Goal: Feedback & Contribution: Leave review/rating

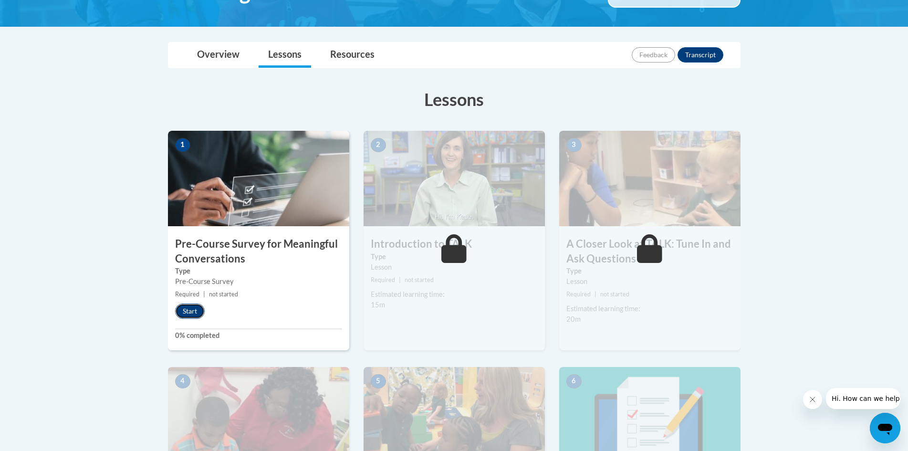
click at [189, 311] on button "Start" at bounding box center [190, 311] width 30 height 15
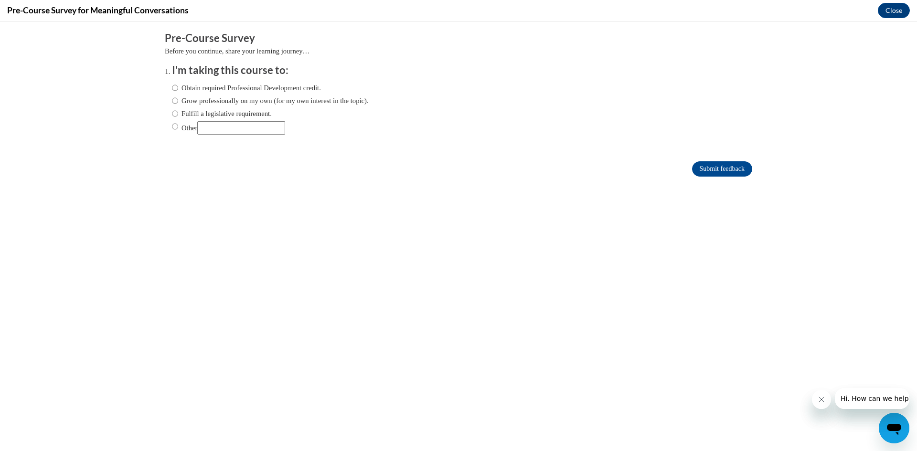
click at [217, 127] on input "Other" at bounding box center [241, 127] width 88 height 13
type input "w"
click at [172, 90] on input "Obtain required Professional Development credit." at bounding box center [175, 88] width 6 height 11
radio input "true"
click at [696, 163] on input "Submit feedback" at bounding box center [722, 168] width 60 height 15
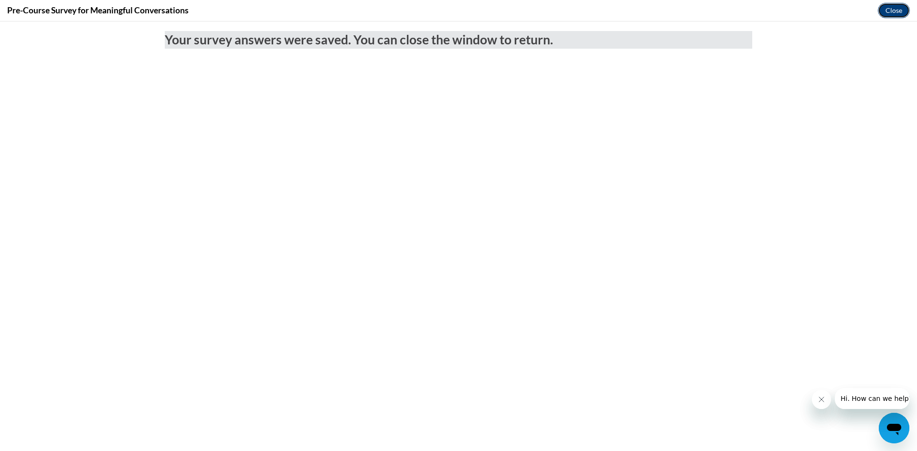
click at [897, 7] on button "Close" at bounding box center [893, 10] width 32 height 15
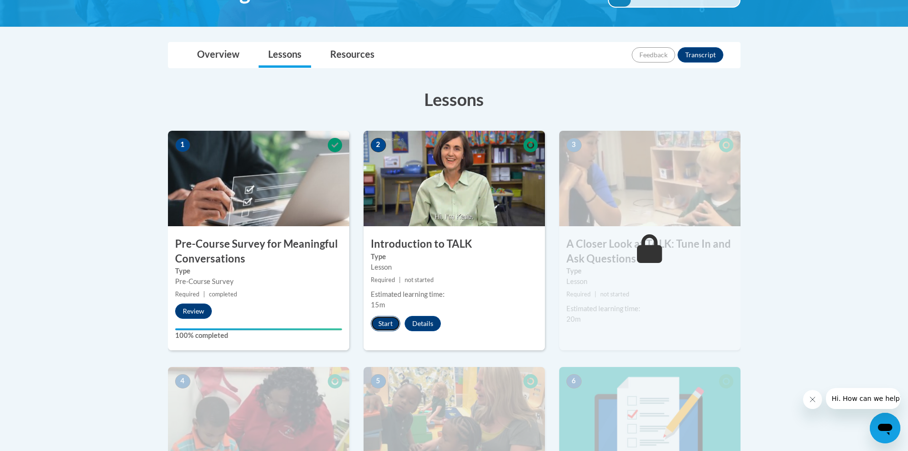
click at [391, 327] on button "Start" at bounding box center [386, 323] width 30 height 15
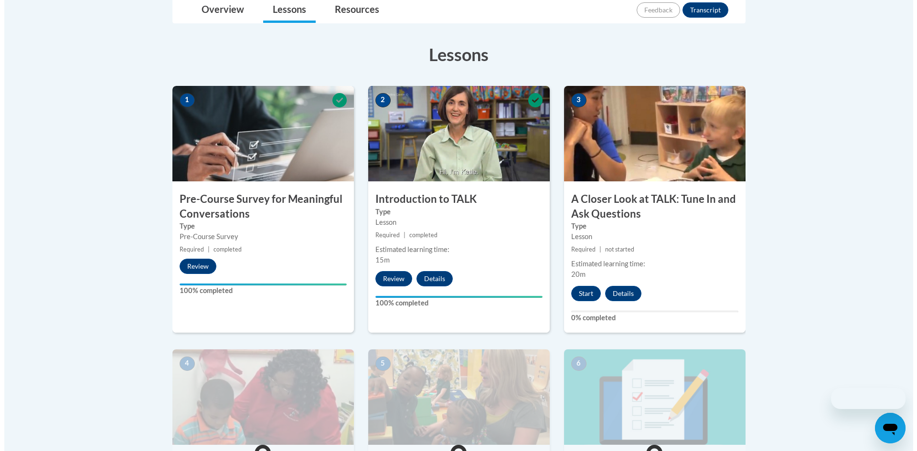
scroll to position [241, 0]
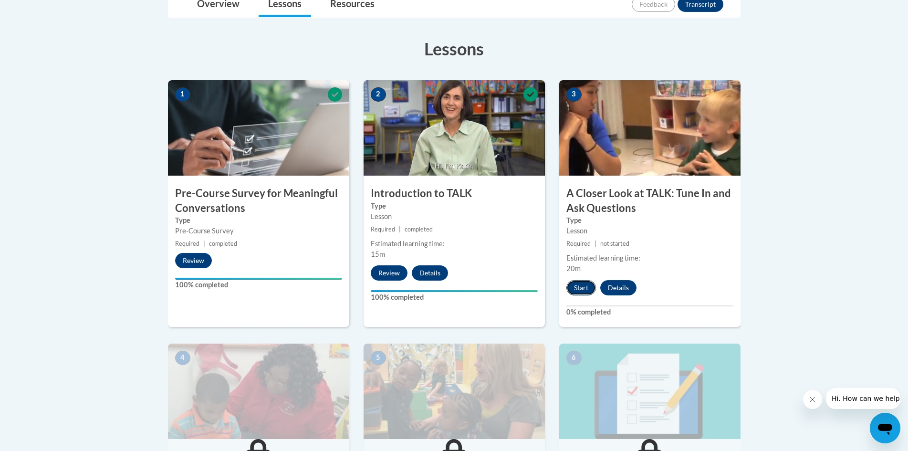
click at [588, 287] on button "Start" at bounding box center [582, 287] width 30 height 15
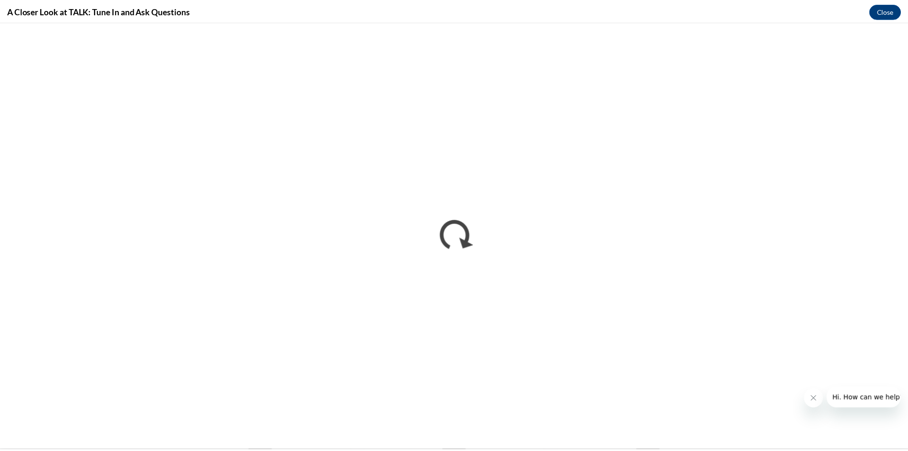
scroll to position [0, 0]
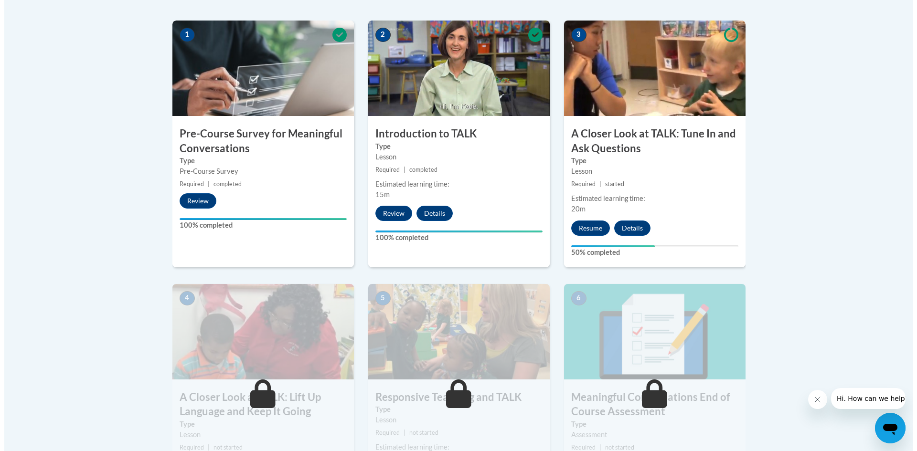
scroll to position [318, 0]
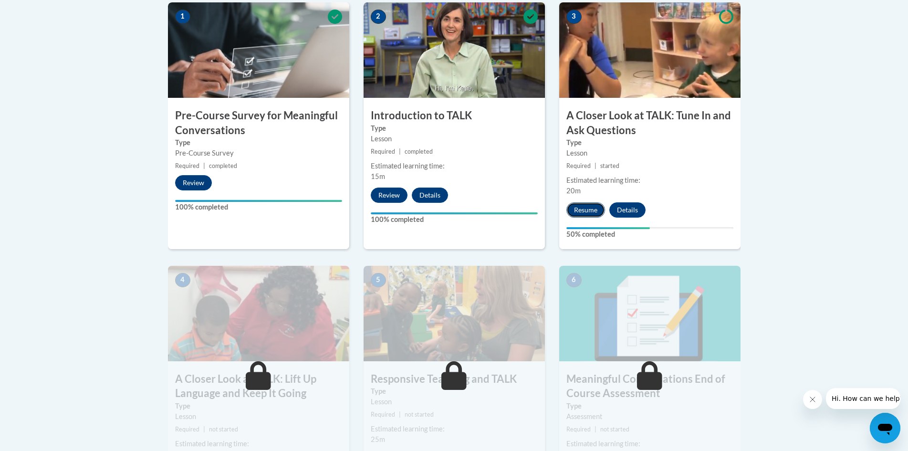
click at [590, 207] on button "Resume" at bounding box center [586, 209] width 39 height 15
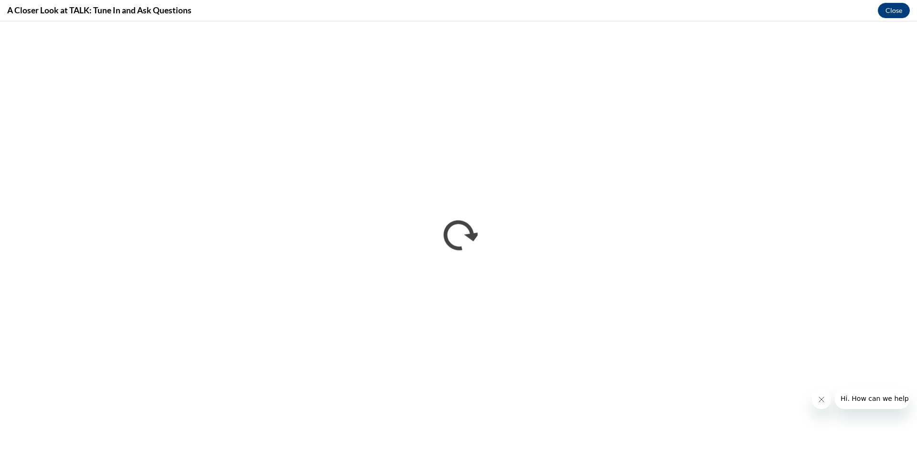
scroll to position [0, 0]
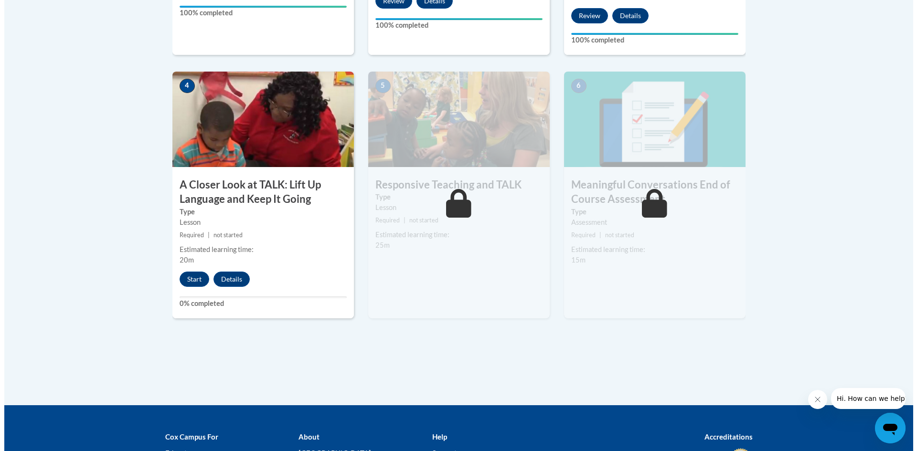
scroll to position [513, 0]
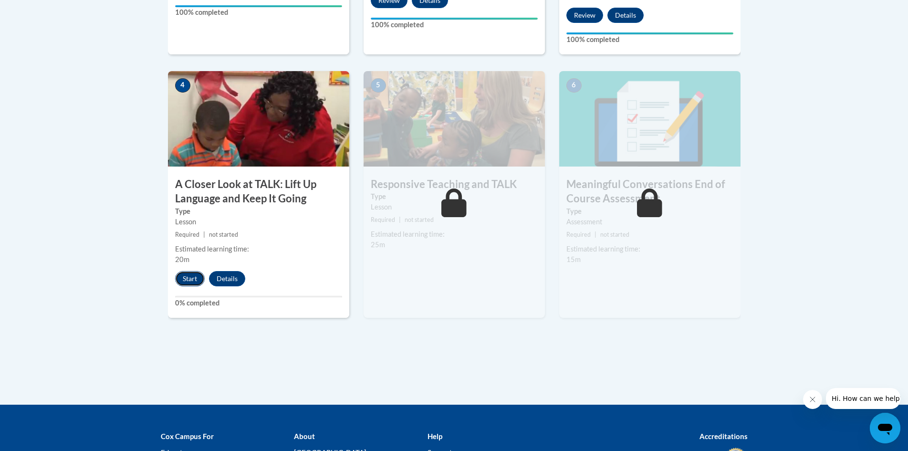
click at [190, 275] on button "Start" at bounding box center [190, 278] width 30 height 15
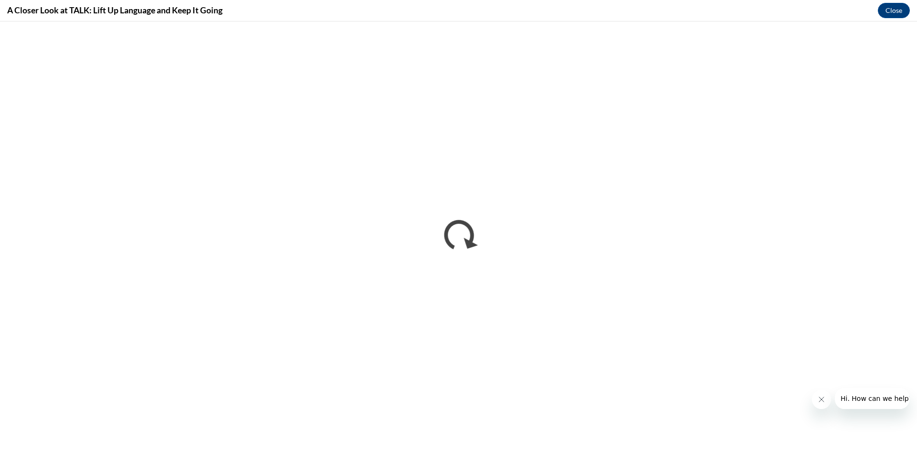
scroll to position [0, 0]
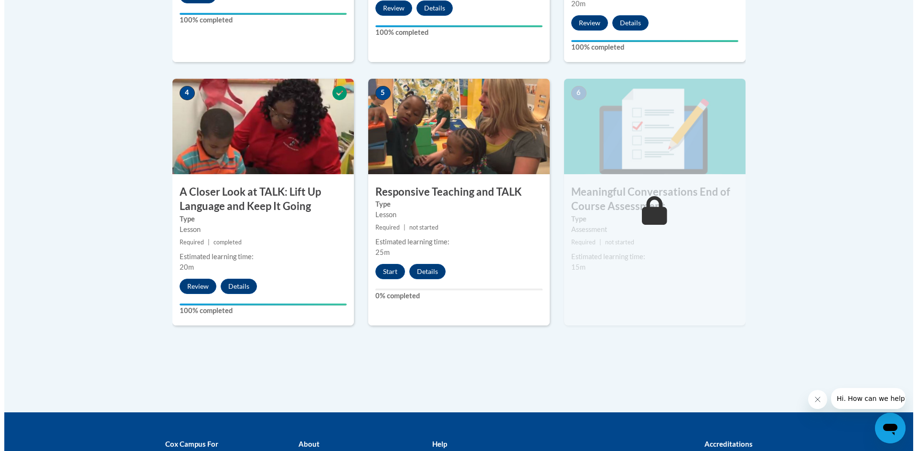
scroll to position [506, 0]
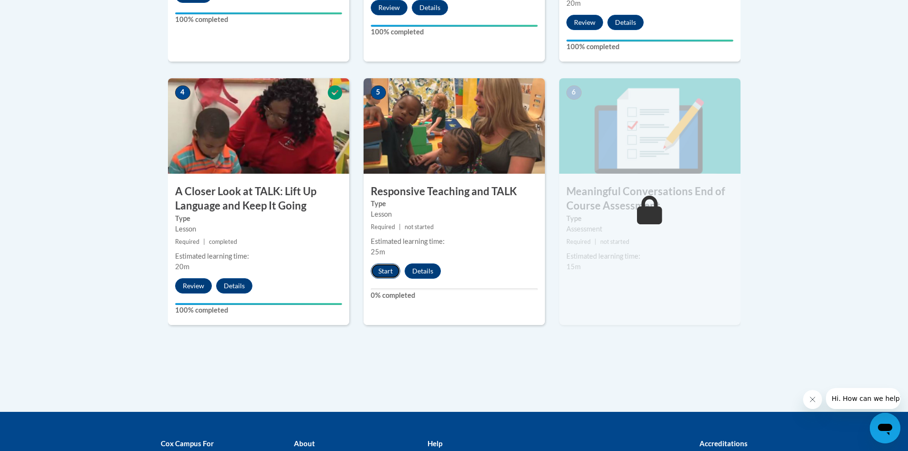
click at [391, 272] on button "Start" at bounding box center [386, 271] width 30 height 15
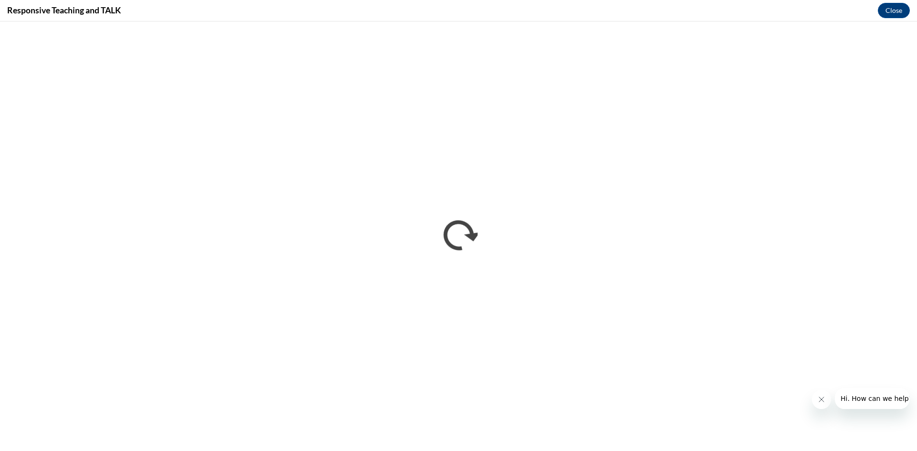
scroll to position [0, 0]
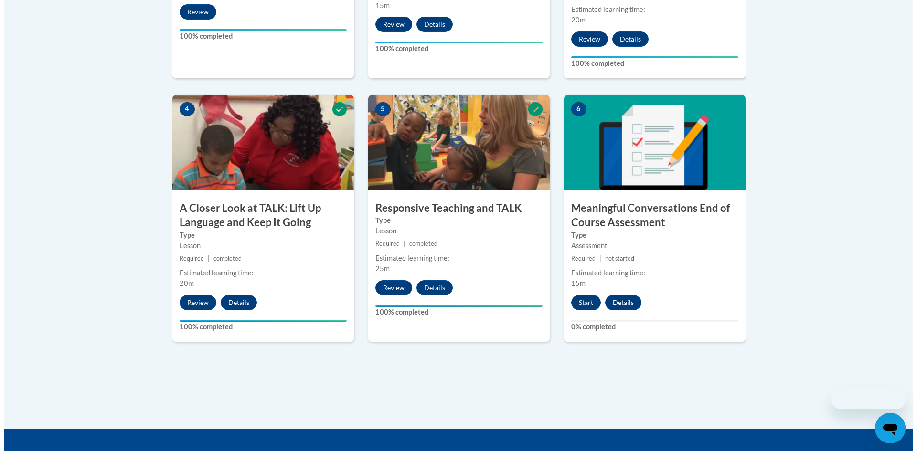
scroll to position [490, 0]
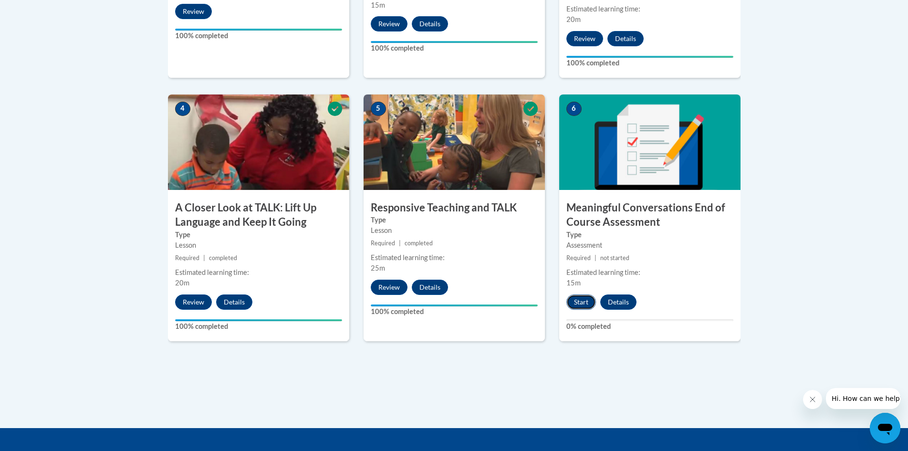
click at [587, 301] on button "Start" at bounding box center [582, 302] width 30 height 15
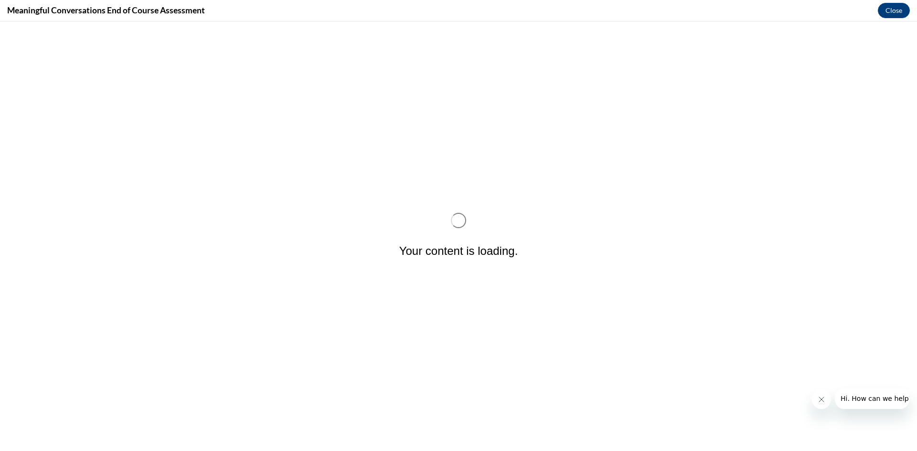
scroll to position [0, 0]
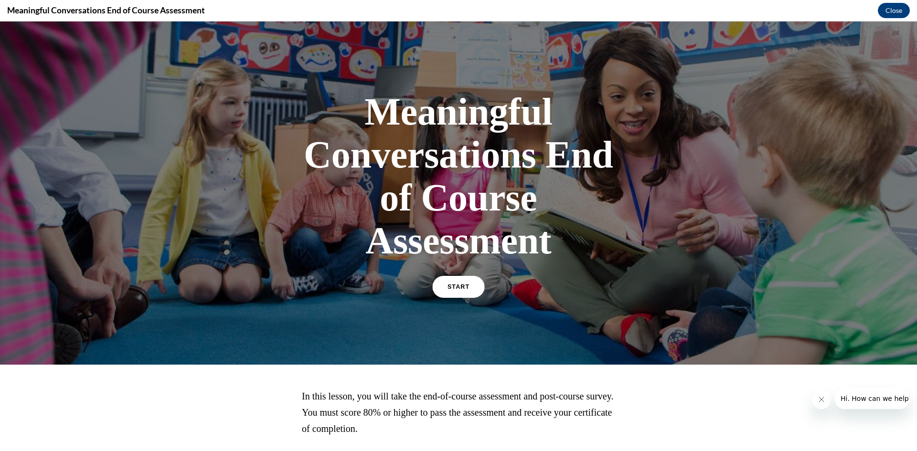
click at [474, 293] on link "START" at bounding box center [458, 287] width 52 height 22
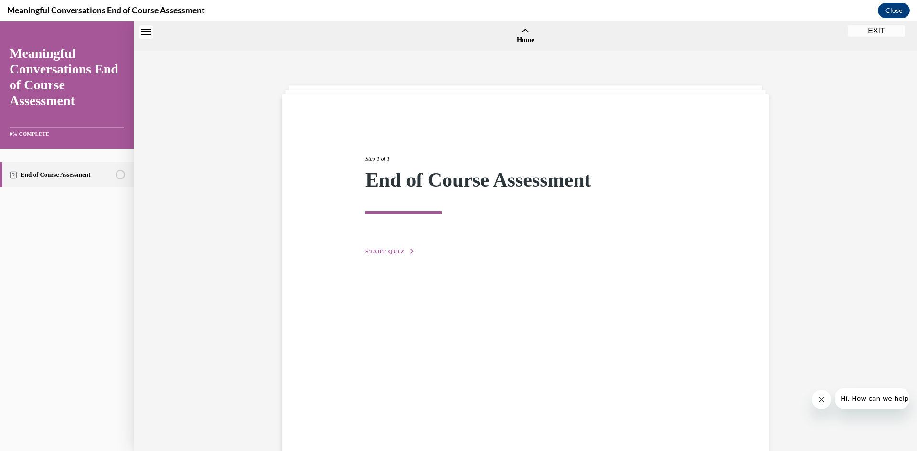
scroll to position [30, 0]
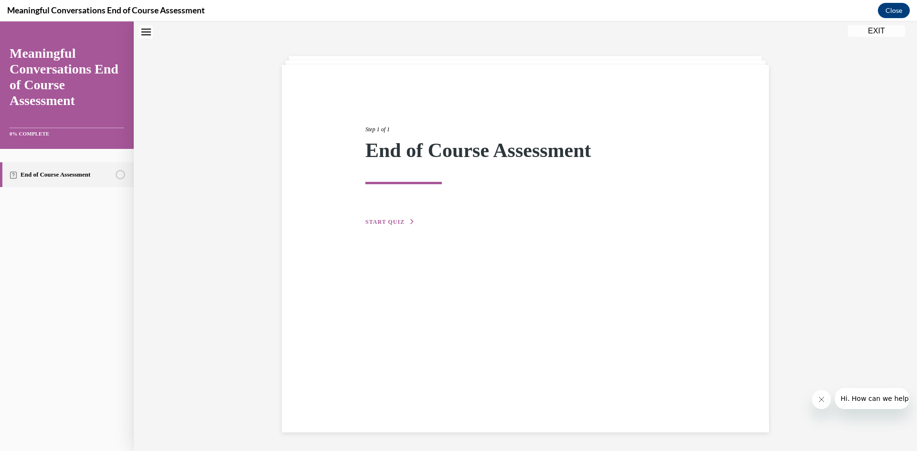
click at [383, 221] on span "START QUIZ" at bounding box center [384, 222] width 39 height 7
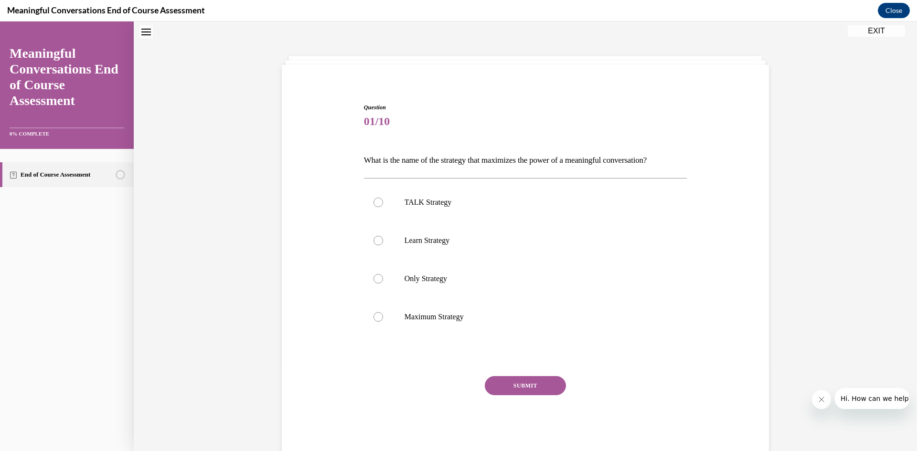
scroll to position [29, 0]
click at [395, 190] on label "TALK Strategy" at bounding box center [525, 203] width 323 height 38
click at [383, 198] on input "TALK Strategy" at bounding box center [378, 203] width 10 height 10
radio input "true"
click at [465, 319] on p "Maximum Strategy" at bounding box center [533, 318] width 259 height 10
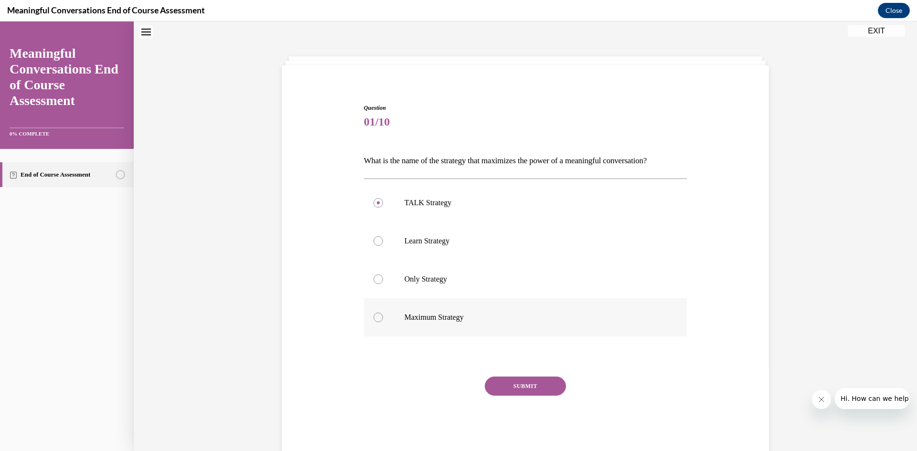
click at [383, 319] on input "Maximum Strategy" at bounding box center [378, 318] width 10 height 10
radio input "true"
click at [499, 382] on button "SUBMIT" at bounding box center [525, 386] width 81 height 19
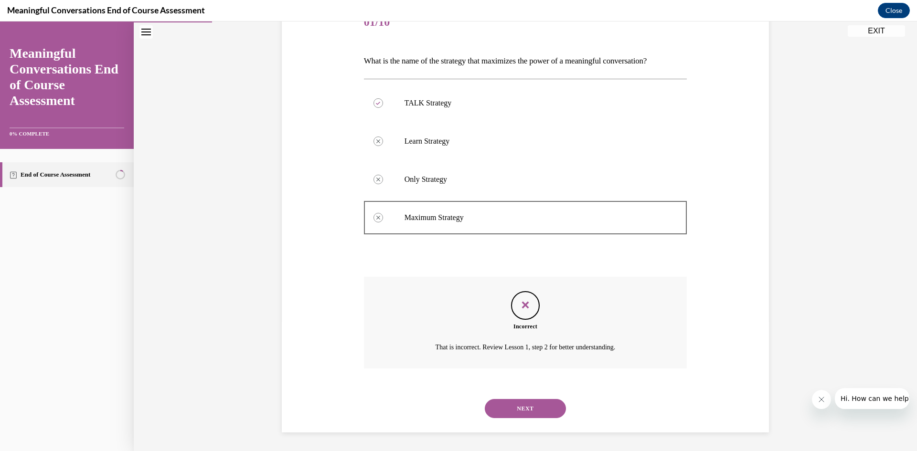
scroll to position [129, 0]
click at [485, 407] on button "NEXT" at bounding box center [525, 408] width 81 height 19
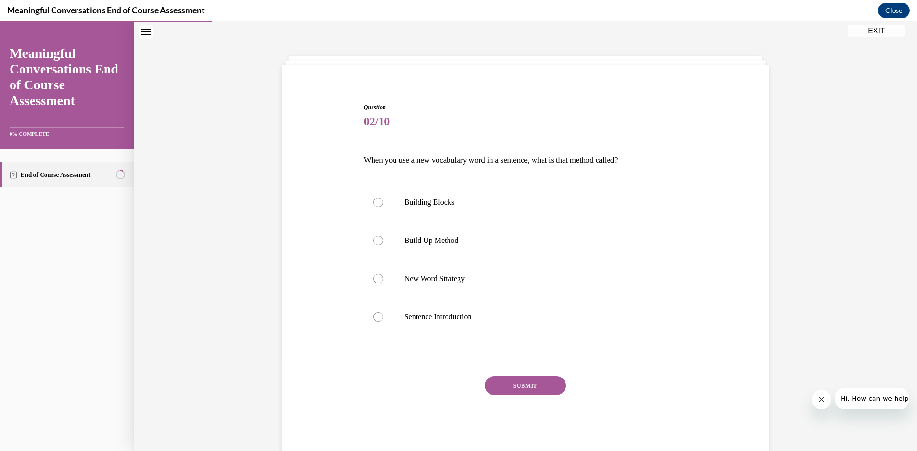
scroll to position [29, 0]
click at [444, 230] on label "Build Up Method" at bounding box center [525, 241] width 323 height 38
click at [383, 236] on input "Build Up Method" at bounding box center [378, 241] width 10 height 10
radio input "true"
click at [514, 386] on button "SUBMIT" at bounding box center [525, 386] width 81 height 19
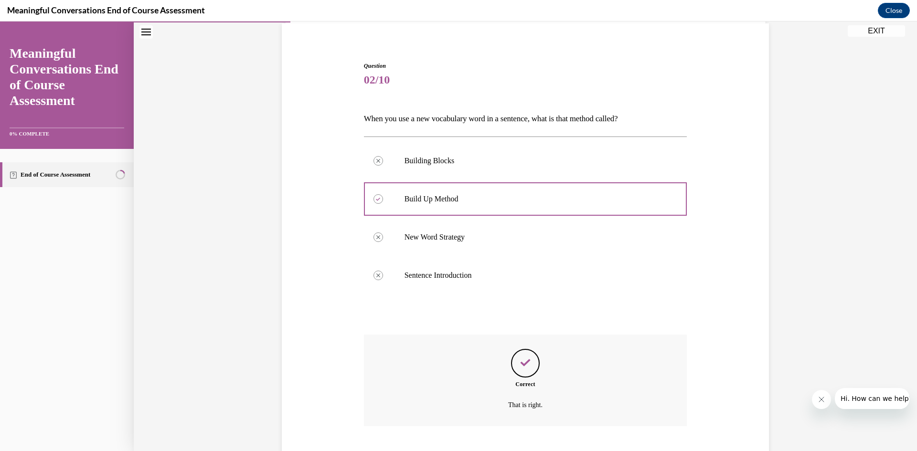
scroll to position [129, 0]
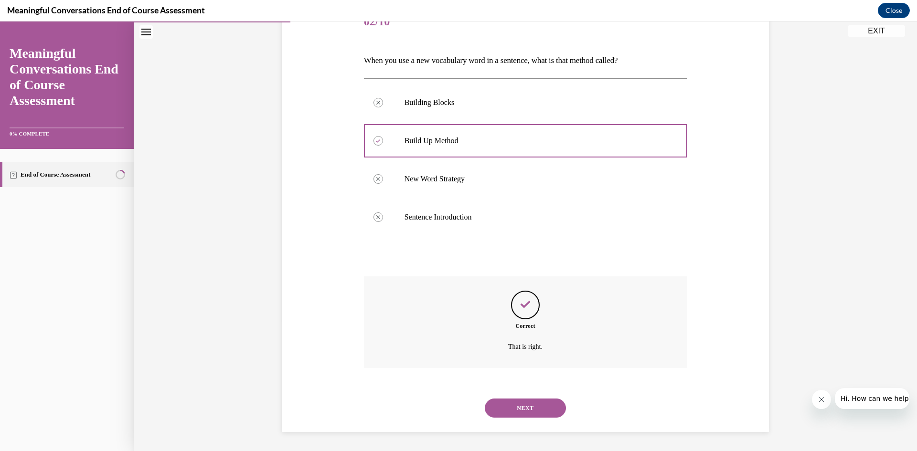
click at [519, 412] on button "NEXT" at bounding box center [525, 408] width 81 height 19
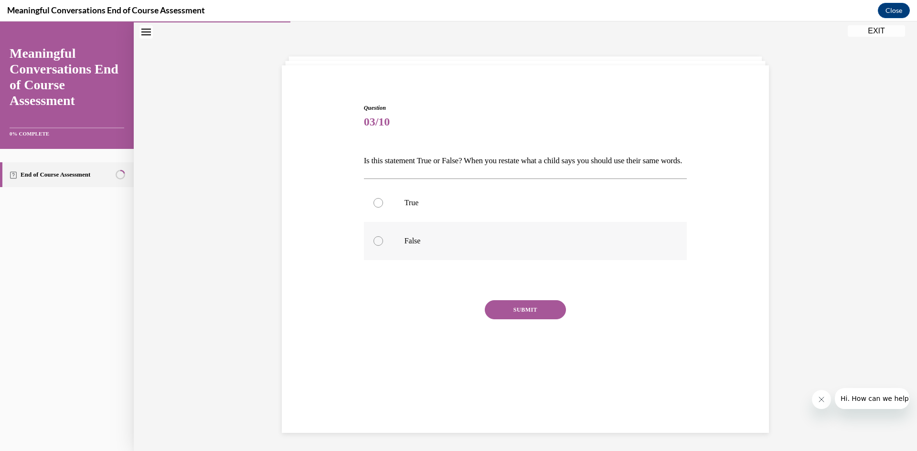
click at [459, 260] on label "False" at bounding box center [525, 241] width 323 height 38
click at [383, 246] on input "False" at bounding box center [378, 241] width 10 height 10
radio input "true"
click at [498, 319] on button "SUBMIT" at bounding box center [525, 309] width 81 height 19
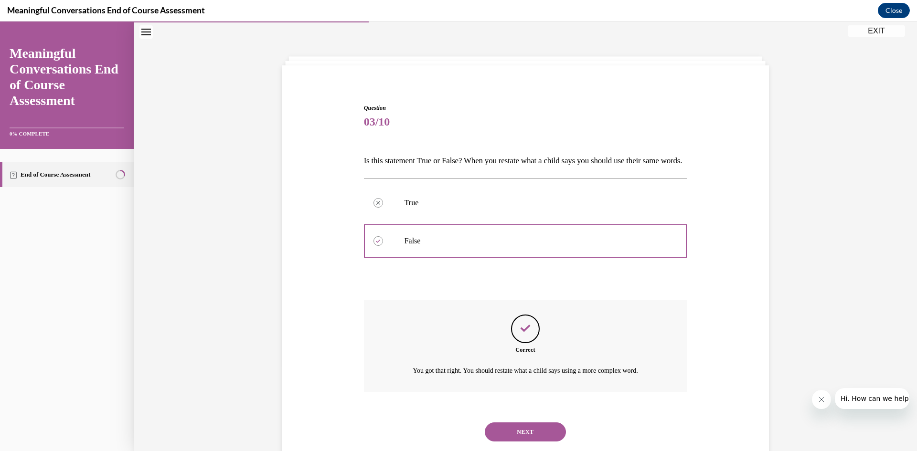
scroll to position [69, 0]
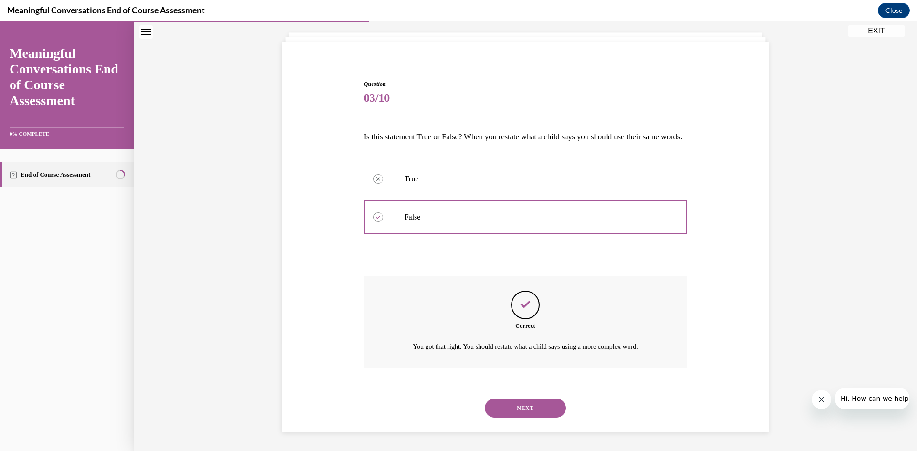
click at [507, 401] on button "NEXT" at bounding box center [525, 408] width 81 height 19
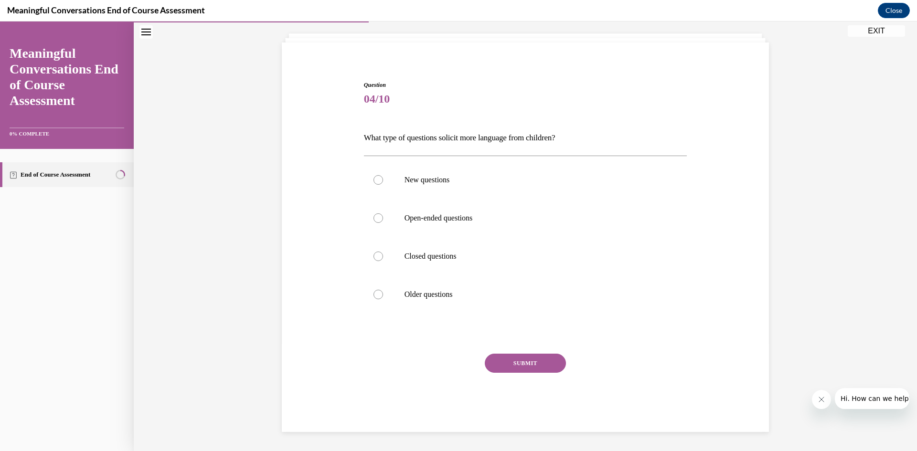
scroll to position [29, 0]
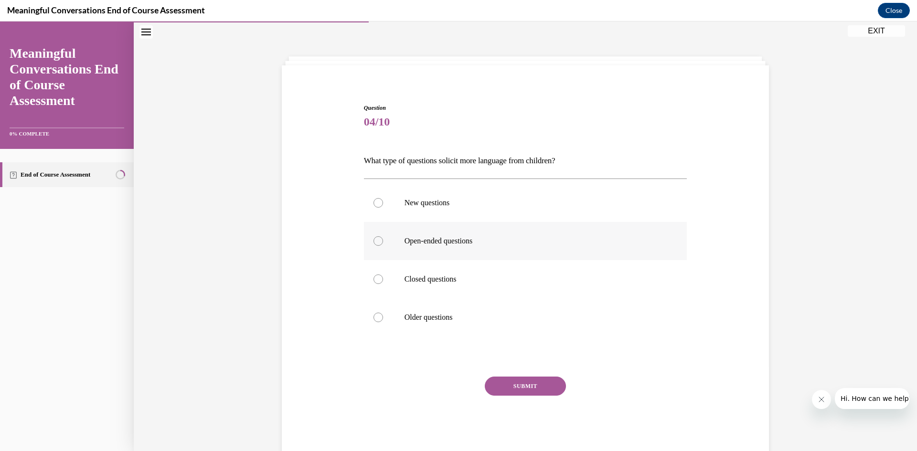
click at [493, 253] on label "Open-ended questions" at bounding box center [525, 241] width 323 height 38
click at [383, 246] on input "Open-ended questions" at bounding box center [378, 241] width 10 height 10
radio input "true"
click at [507, 379] on button "SUBMIT" at bounding box center [525, 386] width 81 height 19
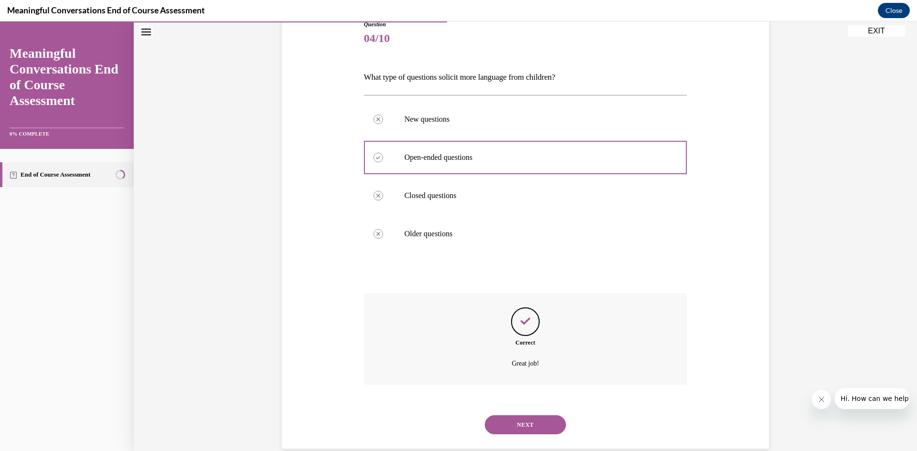
scroll to position [129, 0]
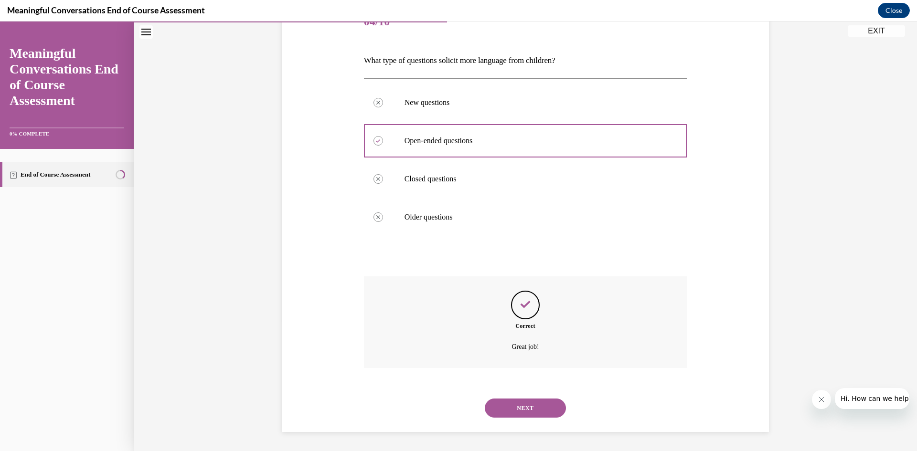
click at [514, 405] on button "NEXT" at bounding box center [525, 408] width 81 height 19
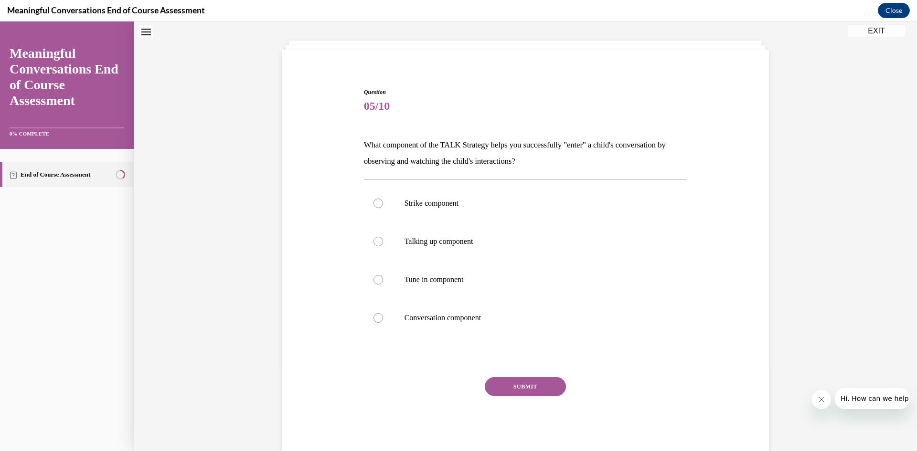
scroll to position [29, 0]
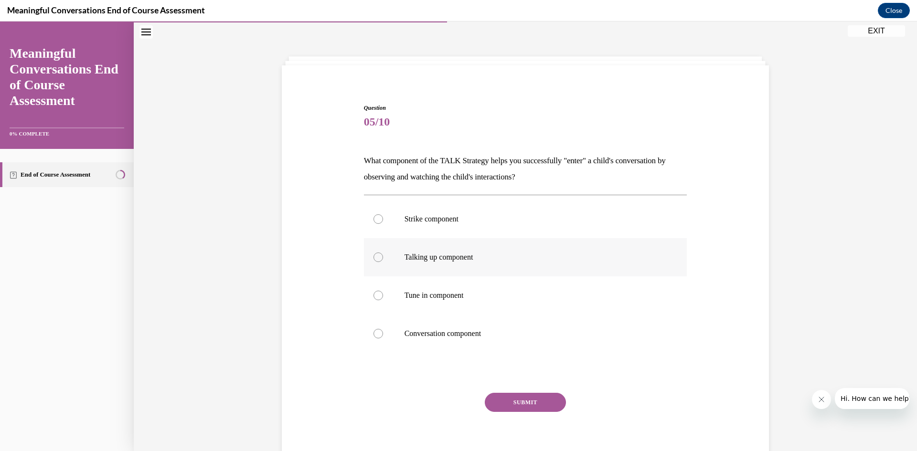
click at [433, 247] on label "Talking up component" at bounding box center [525, 257] width 323 height 38
click at [383, 253] on input "Talking up component" at bounding box center [378, 258] width 10 height 10
radio input "true"
click at [529, 409] on button "SUBMIT" at bounding box center [525, 402] width 81 height 19
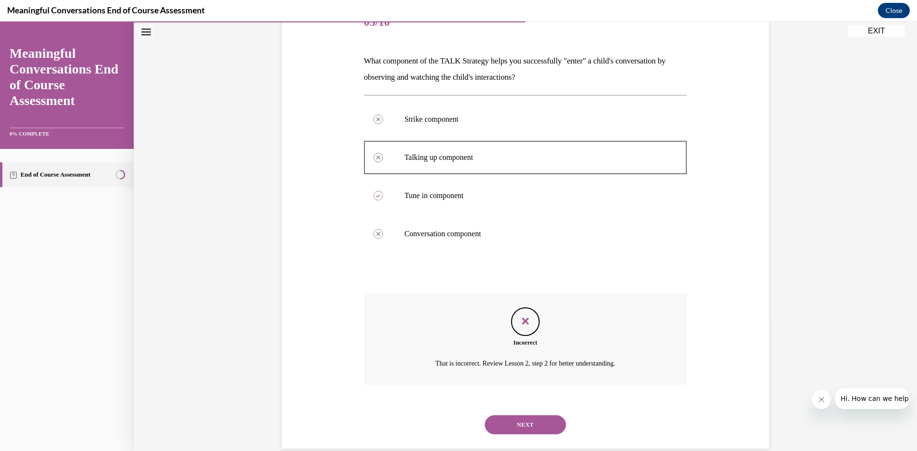
scroll to position [146, 0]
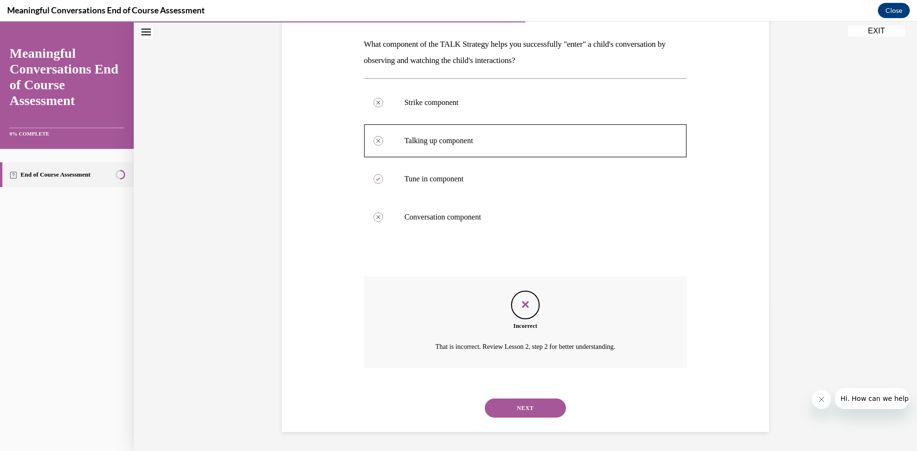
click at [529, 401] on button "NEXT" at bounding box center [525, 408] width 81 height 19
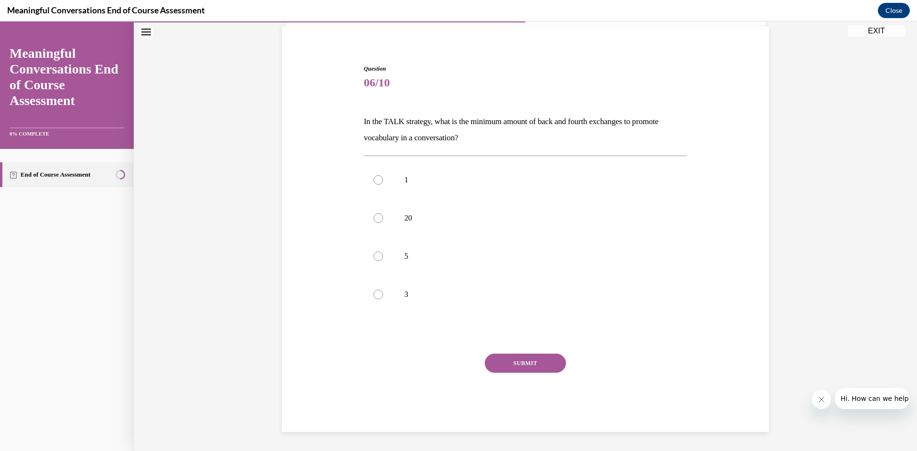
scroll to position [29, 0]
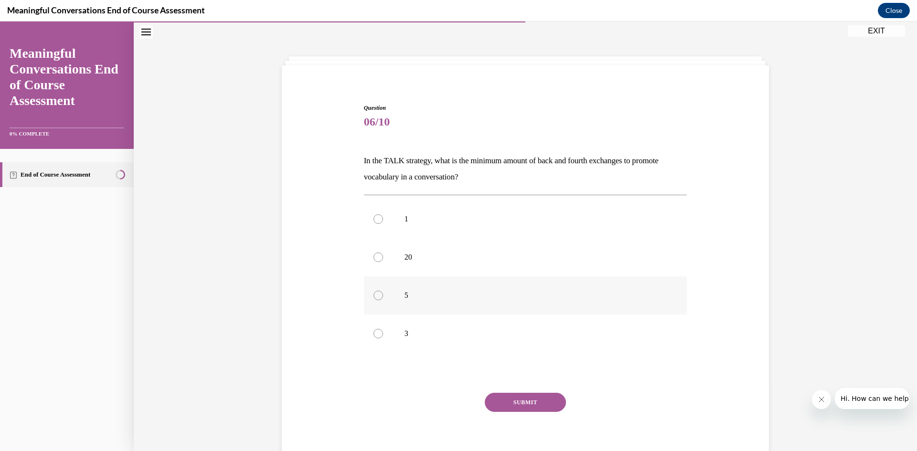
click at [425, 311] on label "5" at bounding box center [525, 295] width 323 height 38
click at [383, 300] on input "5" at bounding box center [378, 296] width 10 height 10
radio input "true"
click at [505, 401] on button "SUBMIT" at bounding box center [525, 402] width 81 height 19
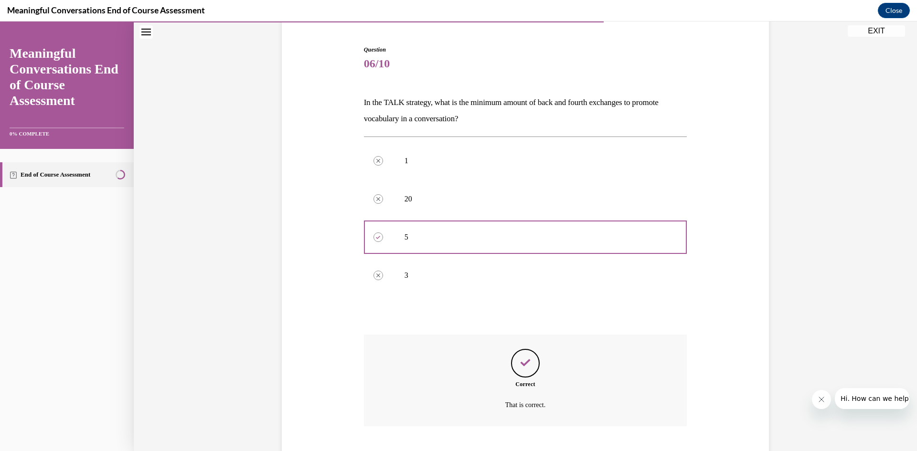
scroll to position [146, 0]
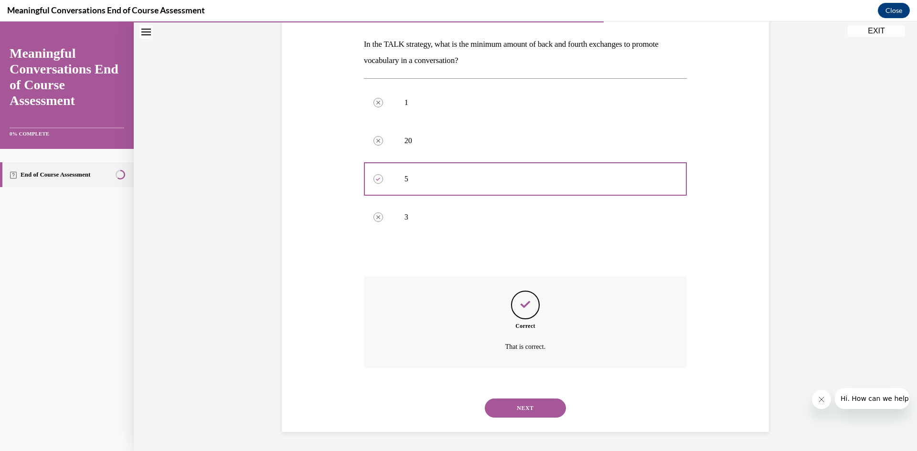
click at [502, 405] on button "NEXT" at bounding box center [525, 408] width 81 height 19
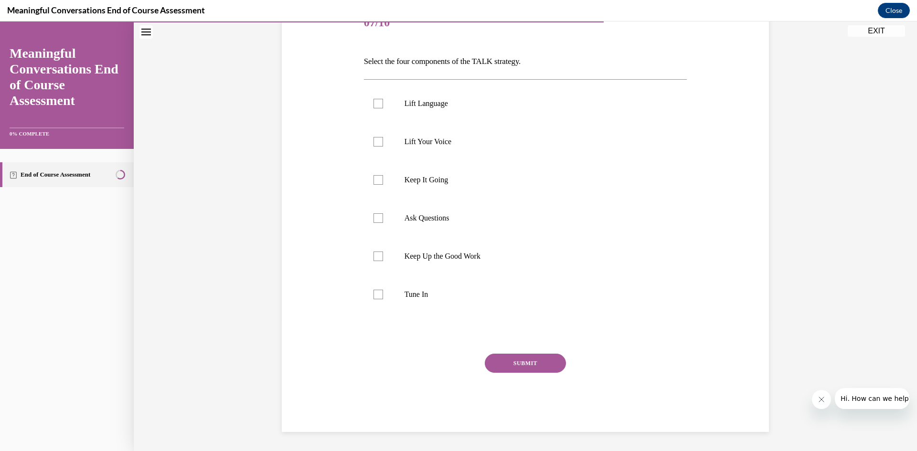
scroll to position [107, 0]
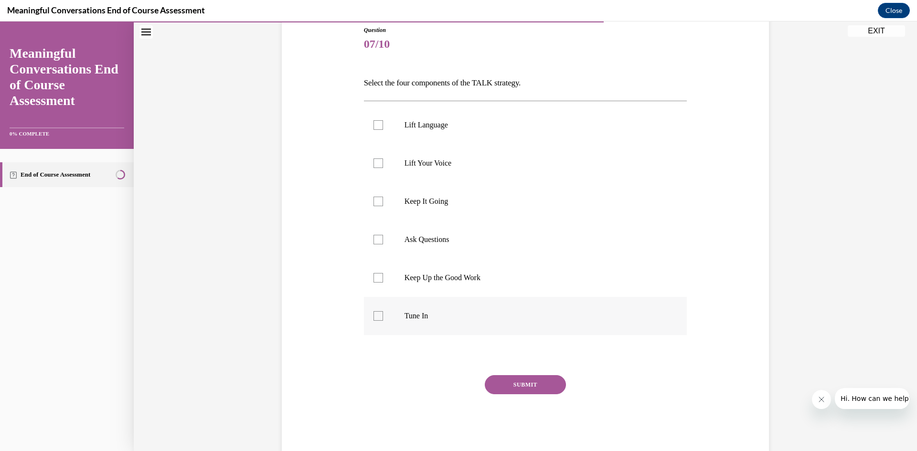
click at [471, 325] on label "Tune In" at bounding box center [525, 316] width 323 height 38
click at [383, 321] on input "Tune In" at bounding box center [378, 316] width 10 height 10
checkbox input "true"
click at [454, 252] on label "Ask Questions" at bounding box center [525, 240] width 323 height 38
click at [383, 244] on input "Ask Questions" at bounding box center [378, 240] width 10 height 10
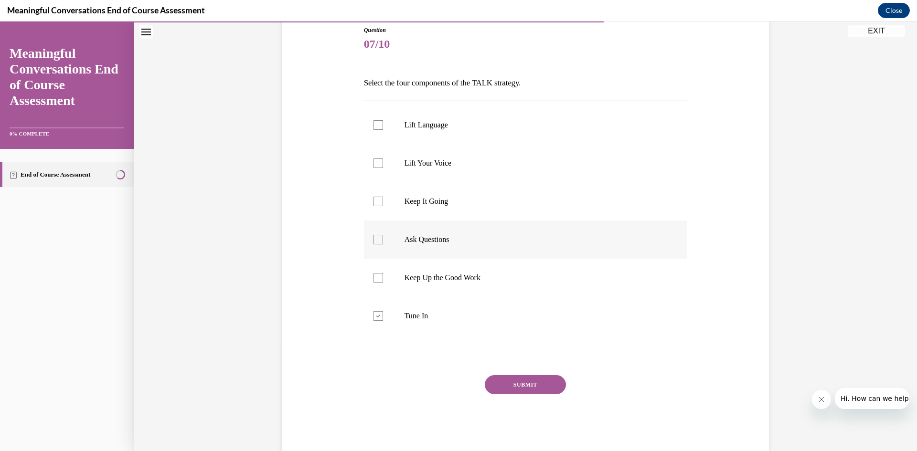
checkbox input "true"
click at [456, 216] on label "Keep It Going" at bounding box center [525, 201] width 323 height 38
click at [383, 206] on input "Keep It Going" at bounding box center [378, 202] width 10 height 10
checkbox input "true"
click at [427, 179] on label "Lift Your Voice" at bounding box center [525, 163] width 323 height 38
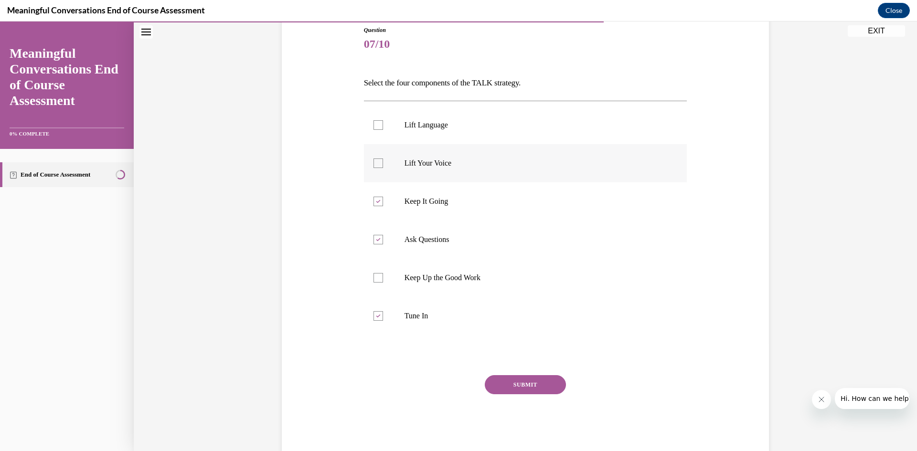
click at [383, 168] on input "Lift Your Voice" at bounding box center [378, 163] width 10 height 10
checkbox input "true"
click at [513, 375] on button "SUBMIT" at bounding box center [525, 384] width 81 height 19
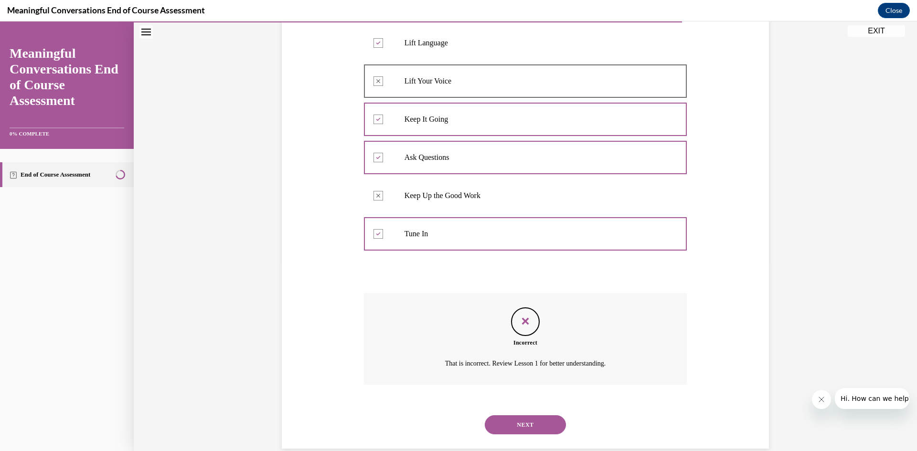
scroll to position [206, 0]
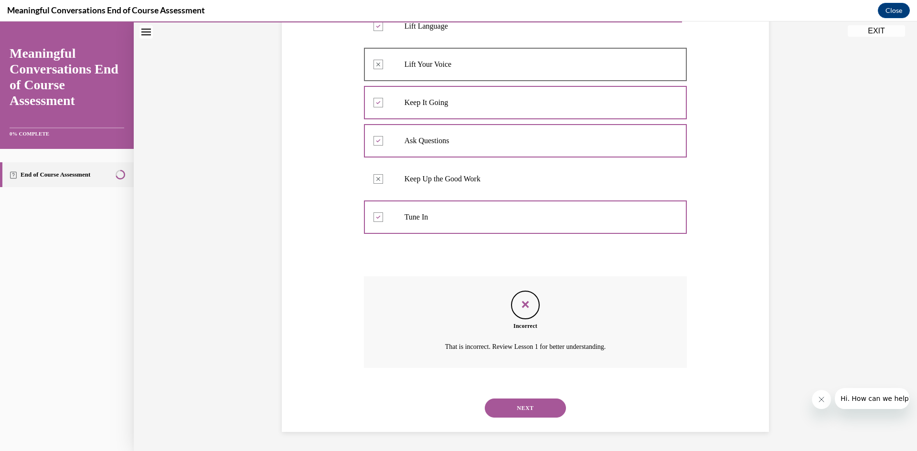
click at [533, 411] on button "NEXT" at bounding box center [525, 408] width 81 height 19
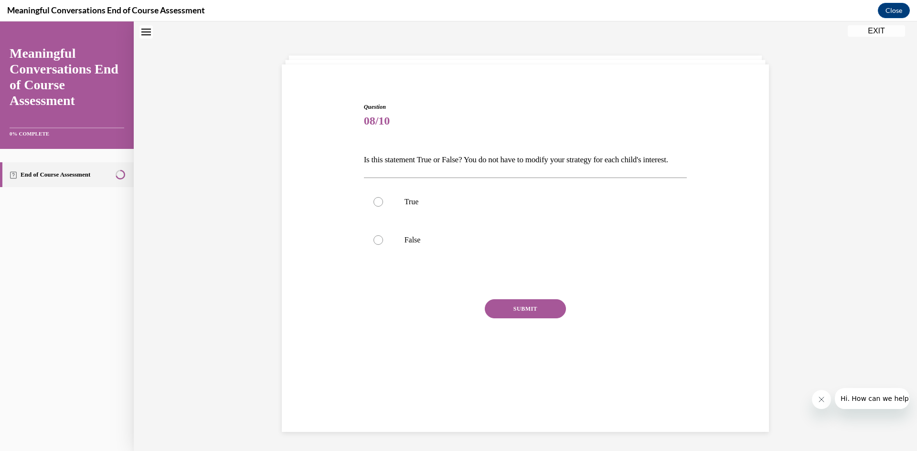
scroll to position [29, 0]
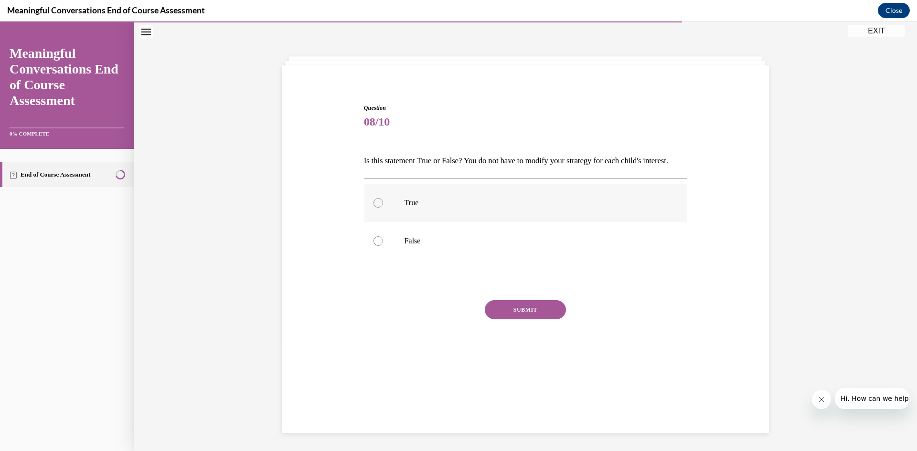
click at [456, 222] on label "True" at bounding box center [525, 203] width 323 height 38
click at [383, 208] on input "True" at bounding box center [378, 203] width 10 height 10
radio input "true"
click at [498, 319] on button "SUBMIT" at bounding box center [525, 309] width 81 height 19
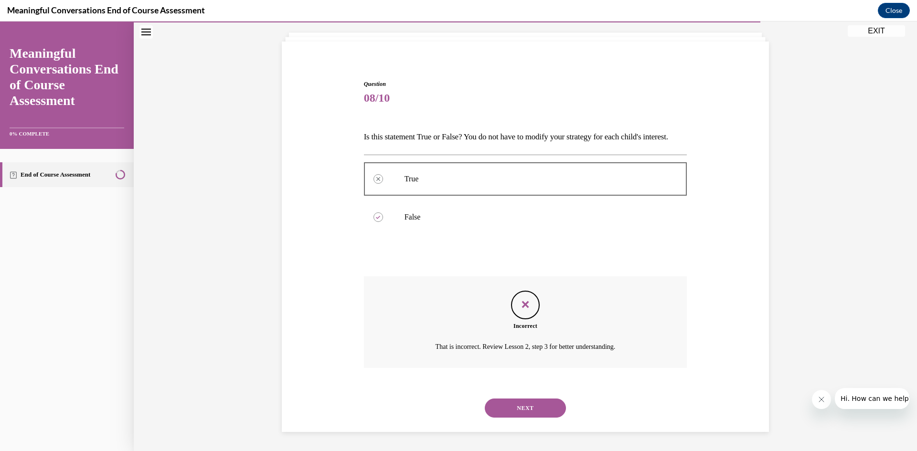
scroll to position [69, 0]
click at [513, 406] on button "NEXT" at bounding box center [525, 408] width 81 height 19
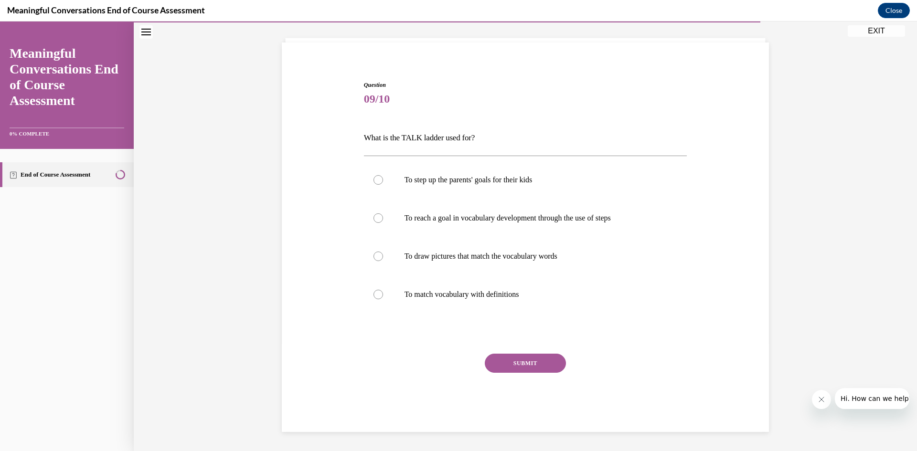
scroll to position [29, 0]
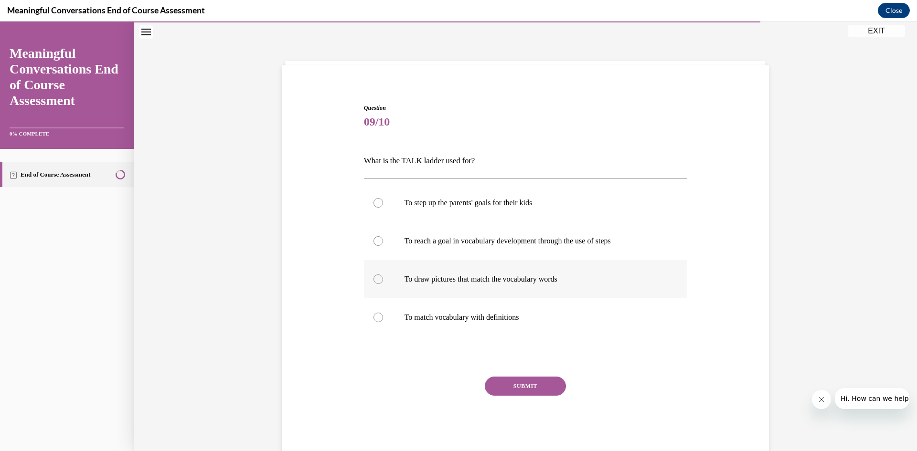
click at [469, 270] on label "To draw pictures that match the vocabulary words" at bounding box center [525, 279] width 323 height 38
click at [383, 274] on input "To draw pictures that match the vocabulary words" at bounding box center [378, 279] width 10 height 10
radio input "true"
click at [510, 387] on button "SUBMIT" at bounding box center [525, 386] width 81 height 19
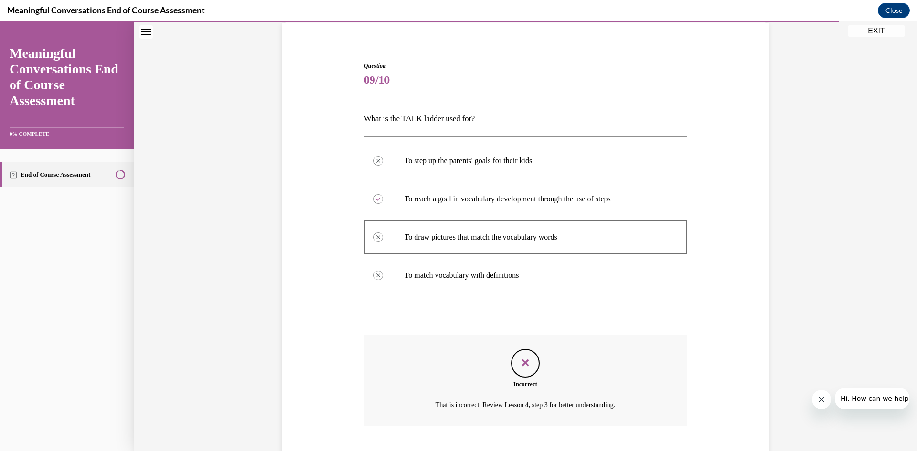
scroll to position [129, 0]
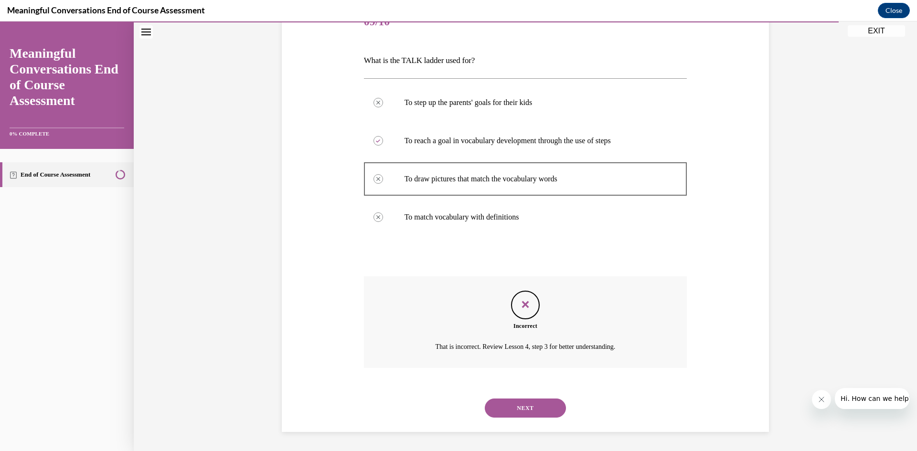
click at [517, 411] on button "NEXT" at bounding box center [525, 408] width 81 height 19
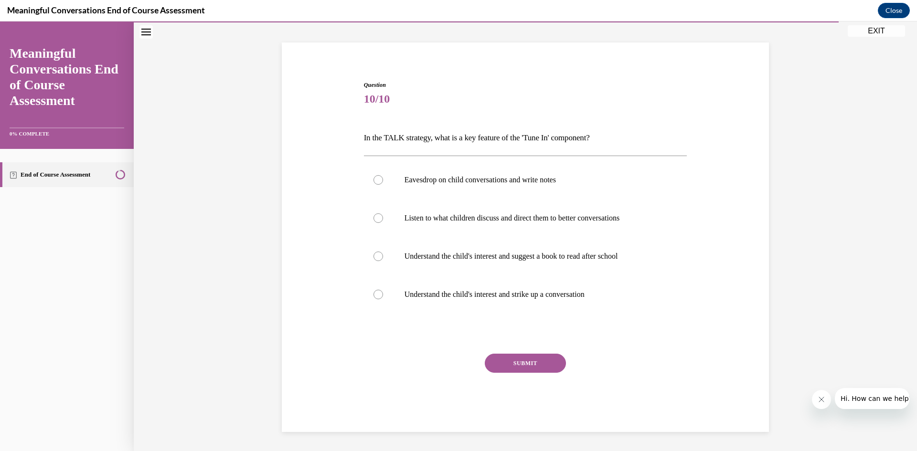
scroll to position [29, 0]
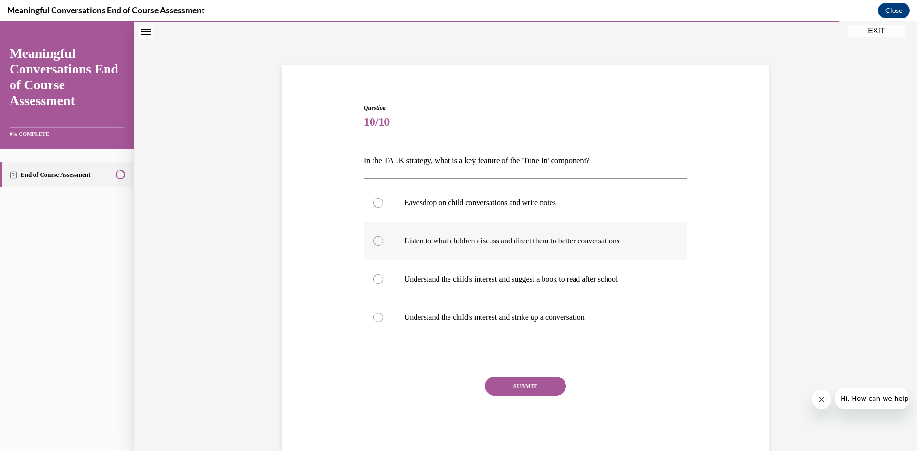
click at [470, 232] on label "Listen to what children discuss and direct them to better conversations" at bounding box center [525, 241] width 323 height 38
click at [383, 236] on input "Listen to what children discuss and direct them to better conversations" at bounding box center [378, 241] width 10 height 10
radio input "true"
click at [512, 378] on button "SUBMIT" at bounding box center [525, 386] width 81 height 19
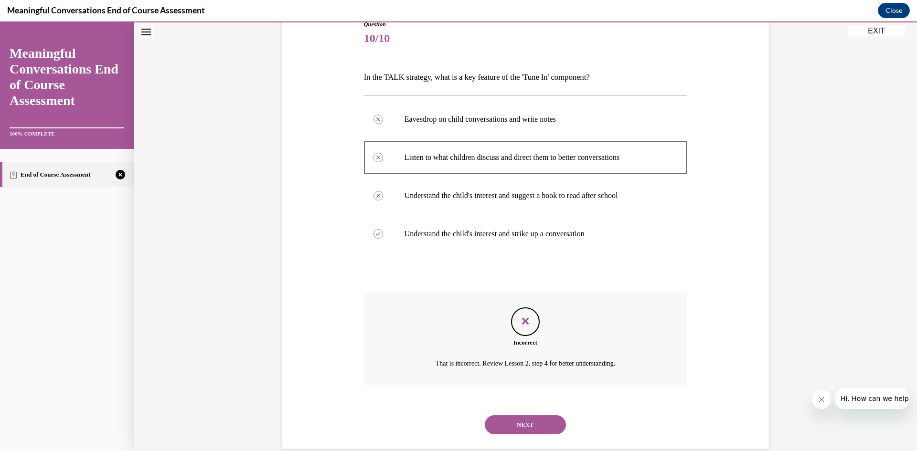
scroll to position [129, 0]
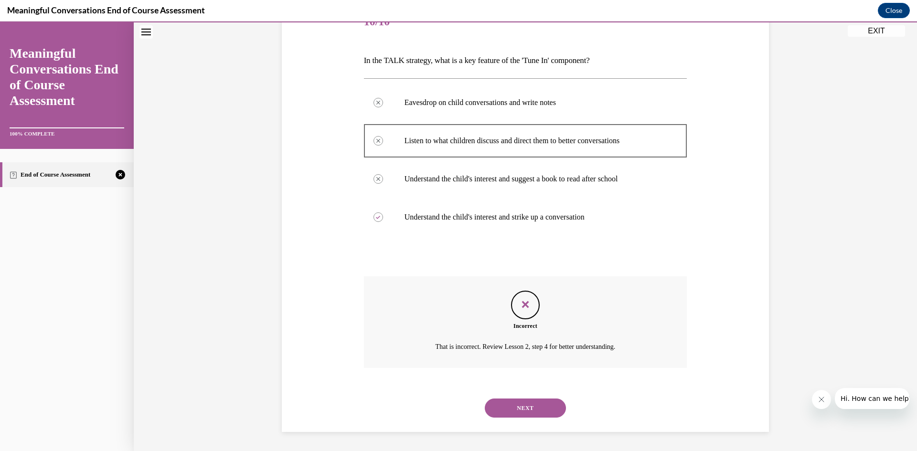
click at [522, 408] on button "NEXT" at bounding box center [525, 408] width 81 height 19
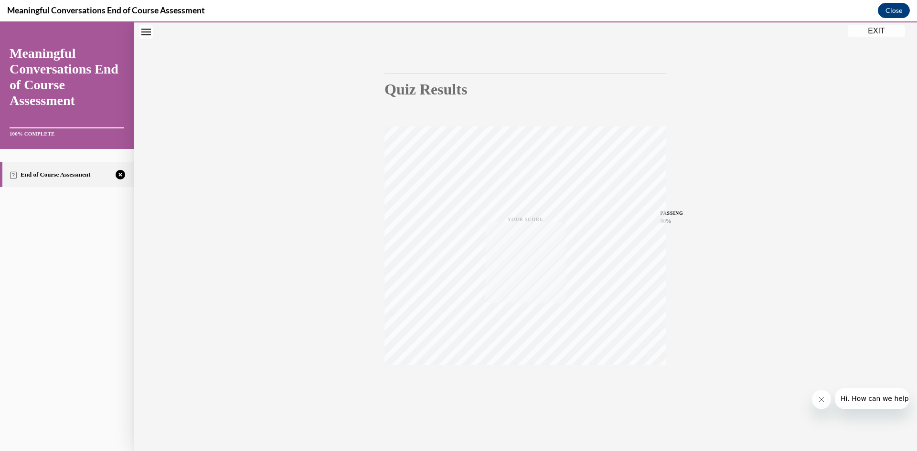
scroll to position [60, 0]
click at [519, 392] on icon "button" at bounding box center [525, 393] width 34 height 11
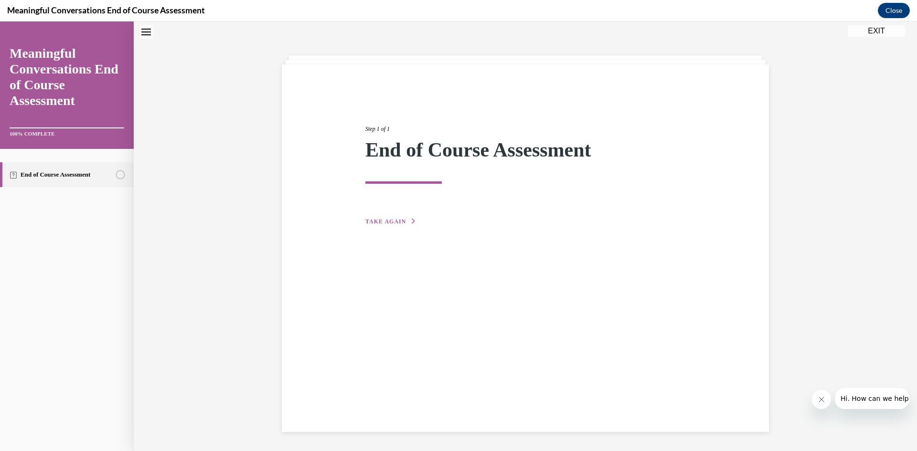
click at [400, 218] on button "TAKE AGAIN" at bounding box center [390, 221] width 51 height 9
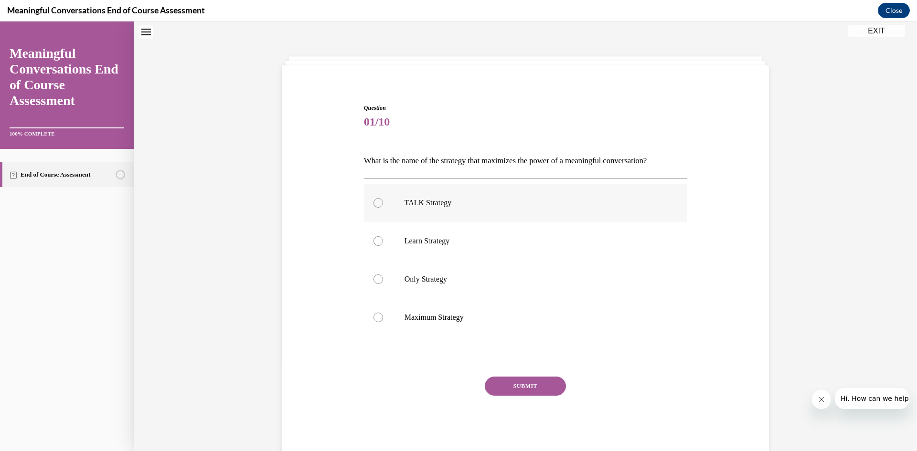
click at [420, 198] on p "TALK Strategy" at bounding box center [533, 203] width 259 height 10
click at [383, 198] on input "TALK Strategy" at bounding box center [378, 203] width 10 height 10
radio input "true"
click at [502, 390] on button "SUBMIT" at bounding box center [525, 386] width 81 height 19
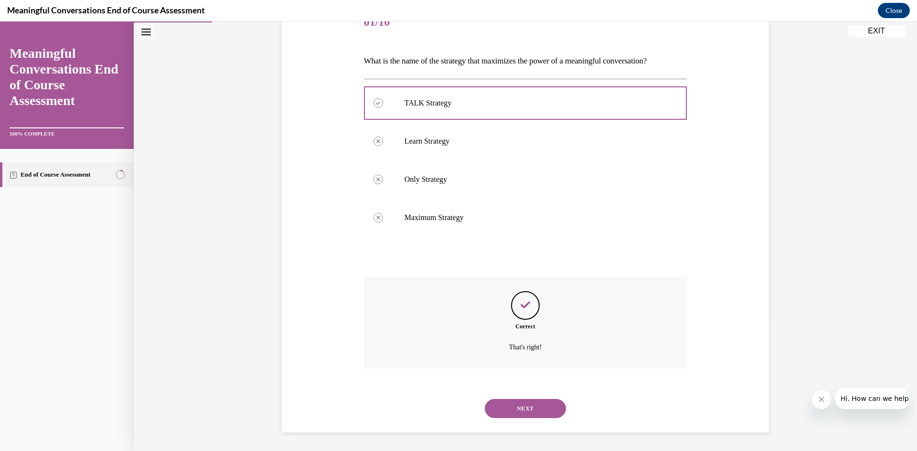
scroll to position [129, 0]
click at [506, 410] on button "NEXT" at bounding box center [525, 408] width 81 height 19
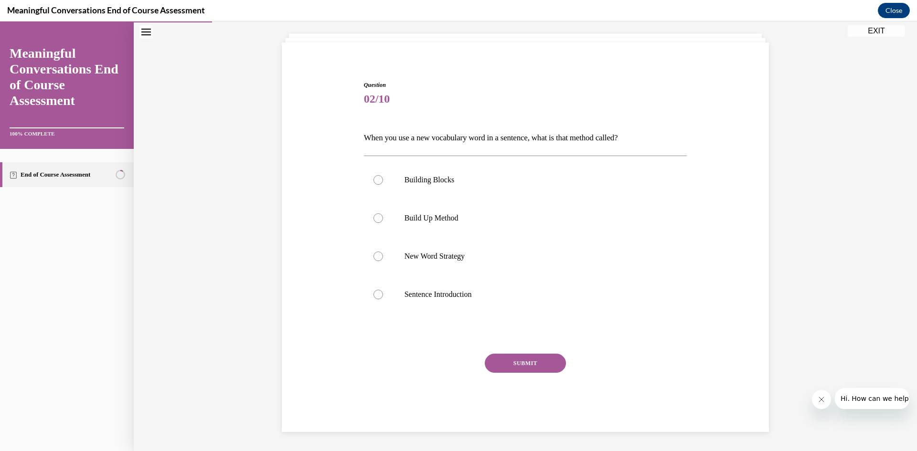
scroll to position [29, 0]
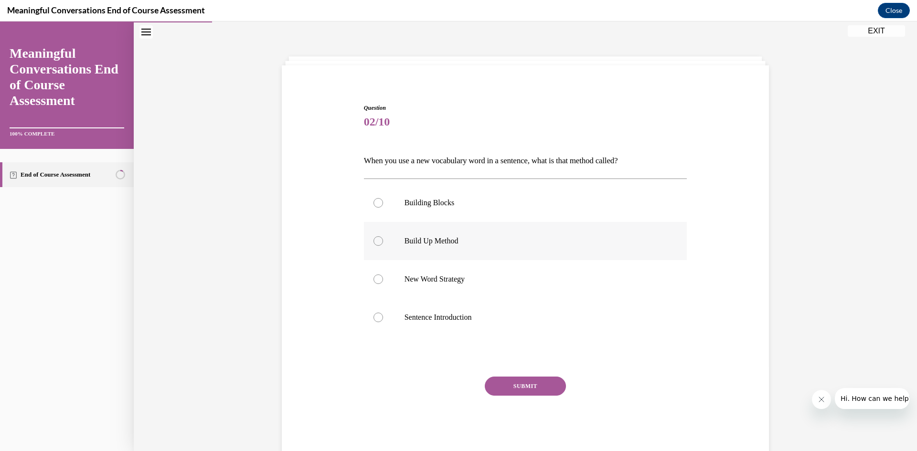
click at [470, 247] on label "Build Up Method" at bounding box center [525, 241] width 323 height 38
click at [383, 246] on input "Build Up Method" at bounding box center [378, 241] width 10 height 10
radio input "true"
click at [529, 385] on button "SUBMIT" at bounding box center [525, 386] width 81 height 19
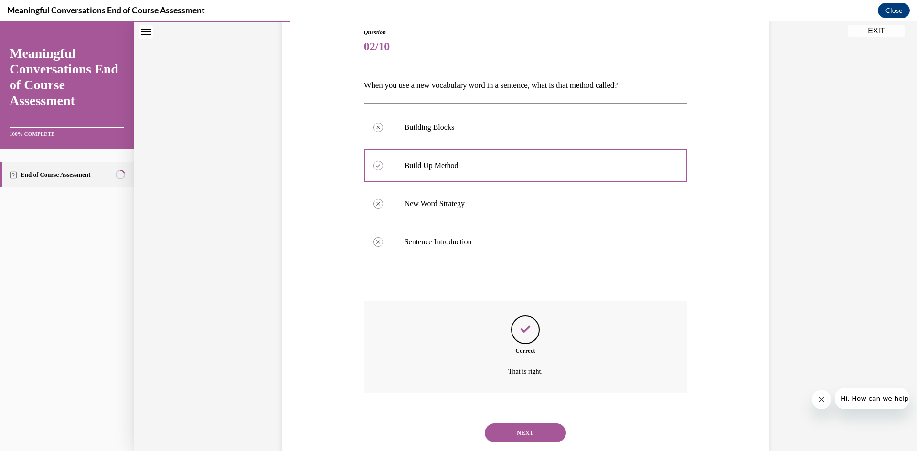
scroll to position [129, 0]
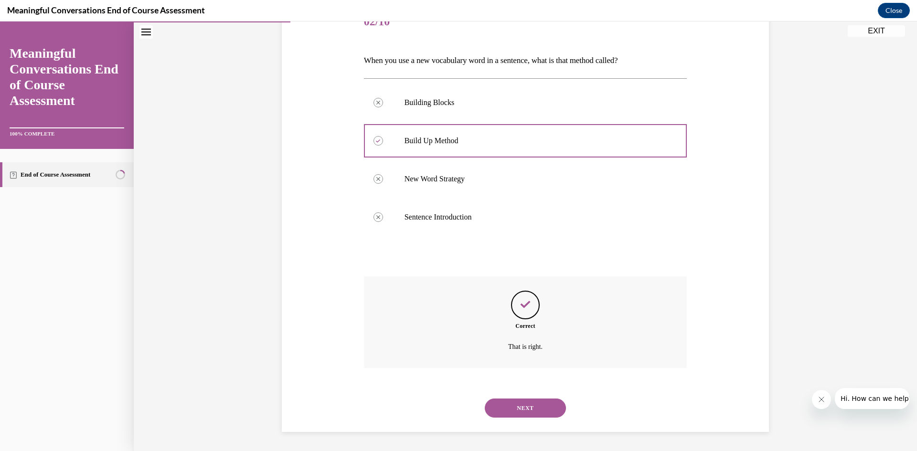
click at [523, 408] on button "NEXT" at bounding box center [525, 408] width 81 height 19
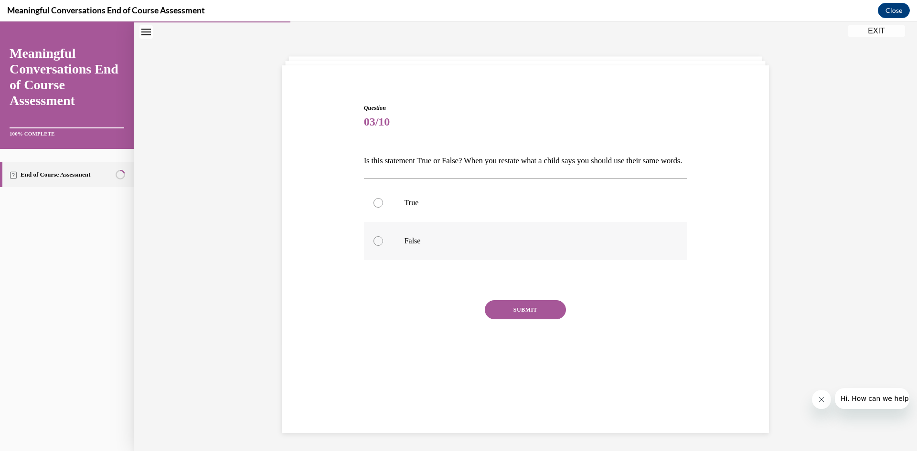
click at [438, 246] on p "False" at bounding box center [533, 241] width 259 height 10
click at [383, 246] on input "False" at bounding box center [378, 241] width 10 height 10
radio input "true"
click at [507, 319] on button "SUBMIT" at bounding box center [525, 309] width 81 height 19
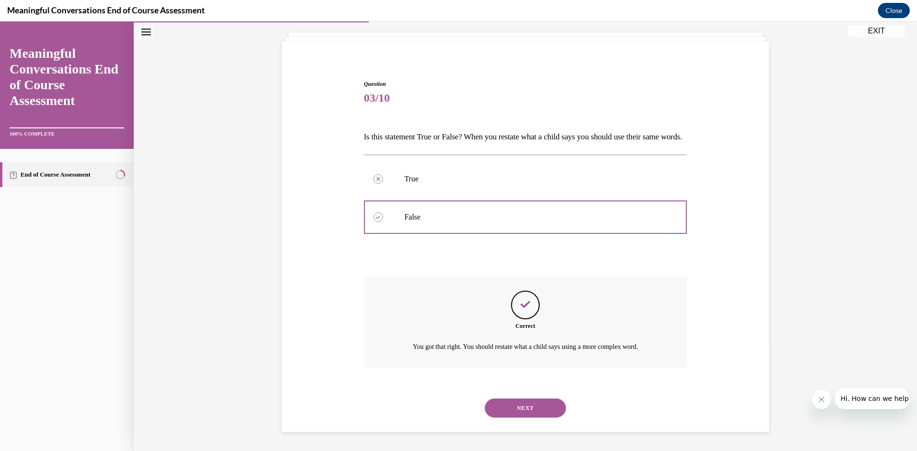
scroll to position [69, 0]
click at [512, 407] on button "NEXT" at bounding box center [525, 408] width 81 height 19
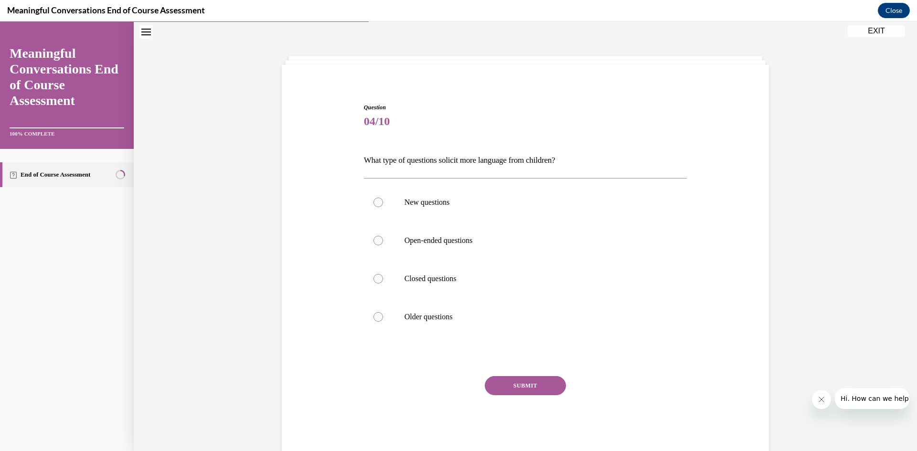
scroll to position [29, 0]
click at [471, 245] on p "Open-ended questions" at bounding box center [533, 241] width 259 height 10
click at [383, 245] on input "Open-ended questions" at bounding box center [378, 241] width 10 height 10
radio input "true"
click at [496, 390] on button "SUBMIT" at bounding box center [525, 386] width 81 height 19
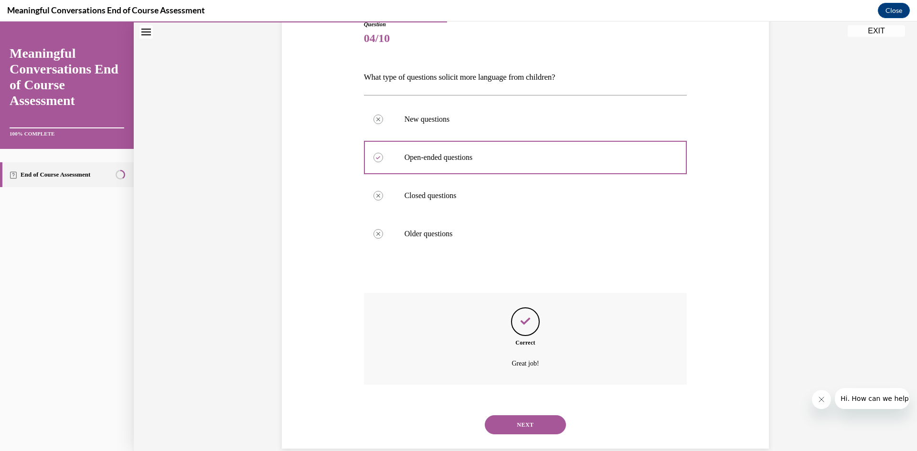
scroll to position [129, 0]
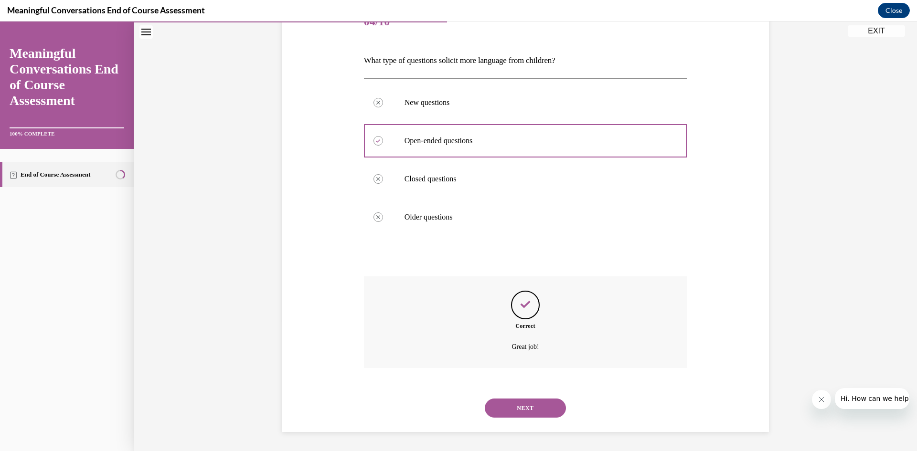
click at [506, 415] on button "NEXT" at bounding box center [525, 408] width 81 height 19
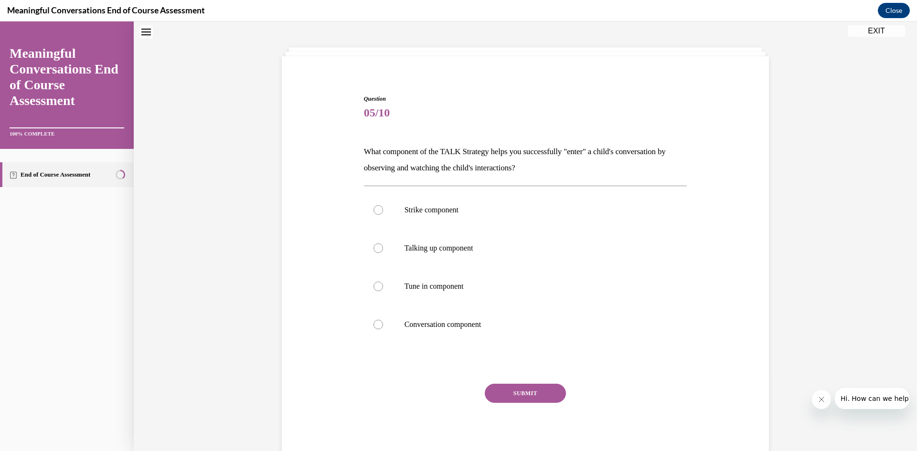
scroll to position [29, 0]
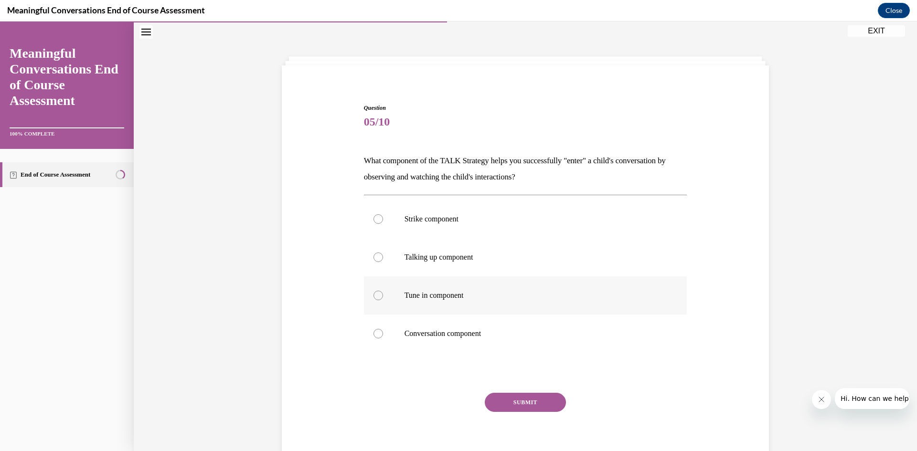
click at [463, 282] on label "Tune in component" at bounding box center [525, 295] width 323 height 38
click at [383, 291] on input "Tune in component" at bounding box center [378, 296] width 10 height 10
radio input "true"
click at [504, 398] on button "SUBMIT" at bounding box center [525, 402] width 81 height 19
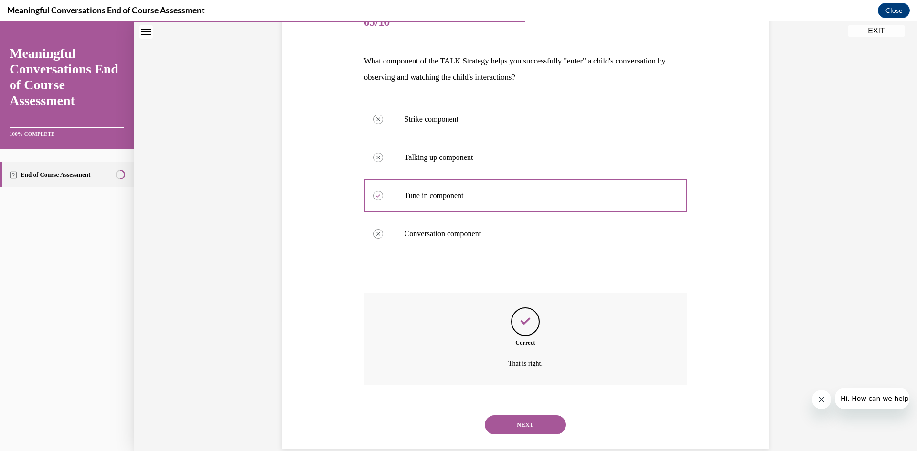
scroll to position [146, 0]
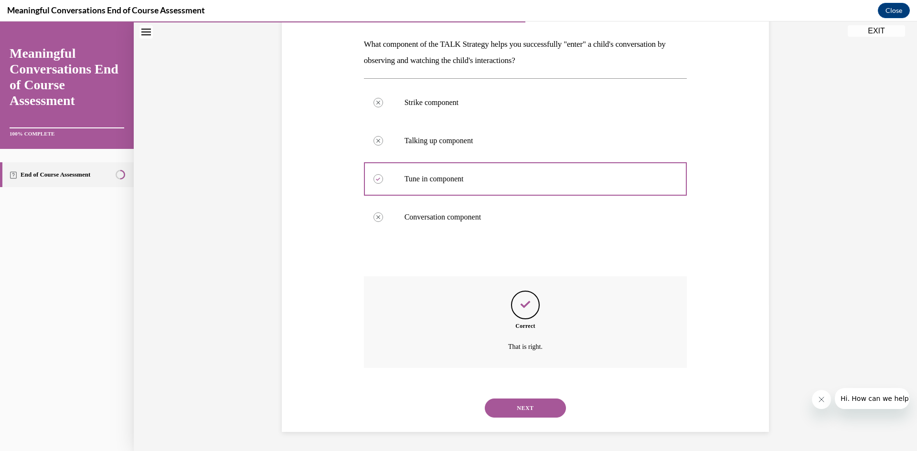
click at [507, 409] on button "NEXT" at bounding box center [525, 408] width 81 height 19
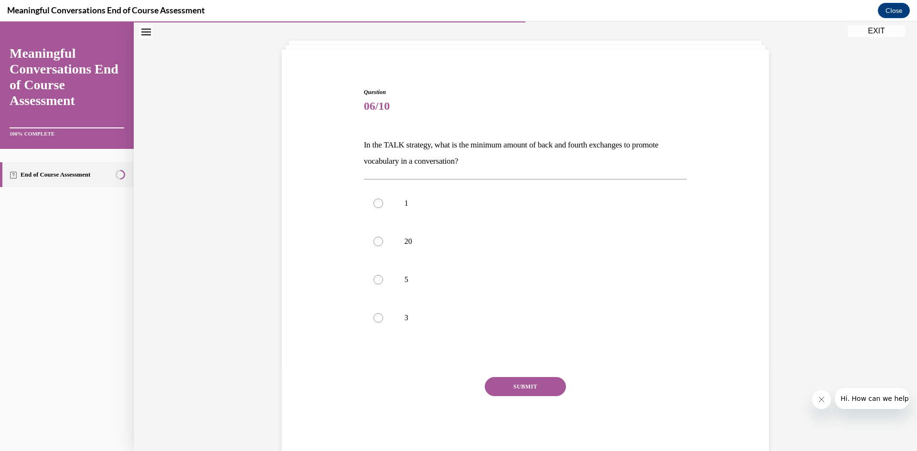
scroll to position [29, 0]
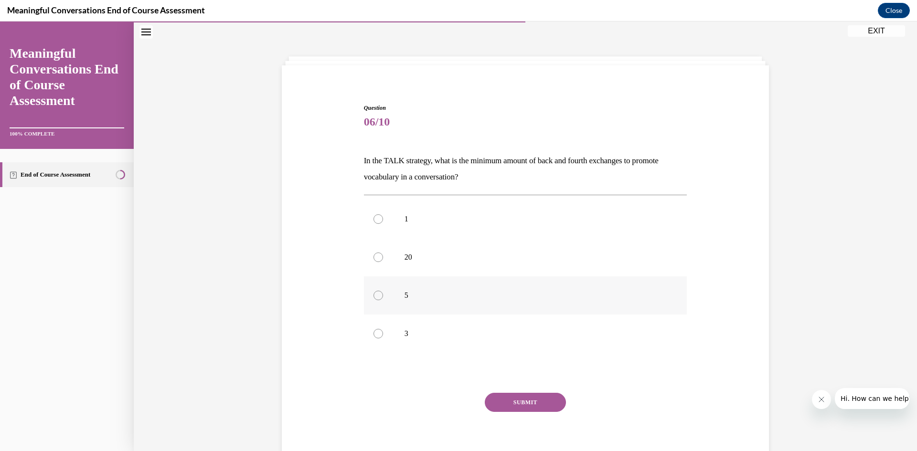
click at [424, 304] on label "5" at bounding box center [525, 295] width 323 height 38
click at [383, 300] on input "5" at bounding box center [378, 296] width 10 height 10
radio input "true"
click at [495, 410] on button "SUBMIT" at bounding box center [525, 402] width 81 height 19
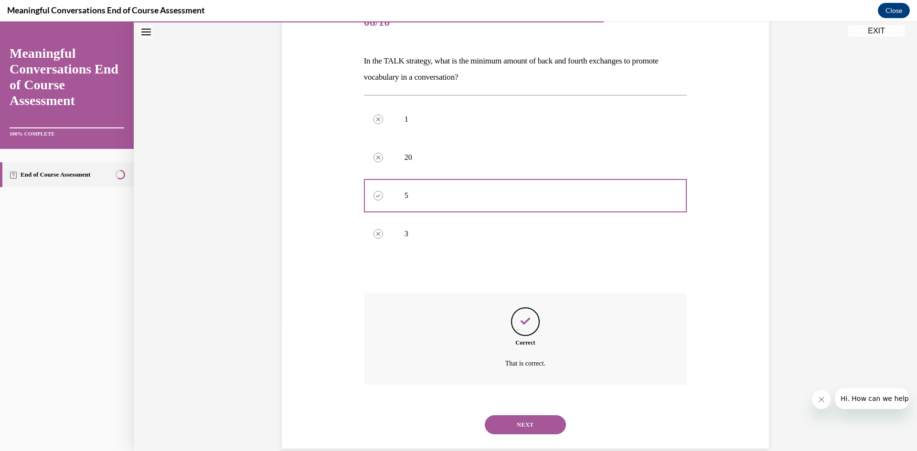
scroll to position [146, 0]
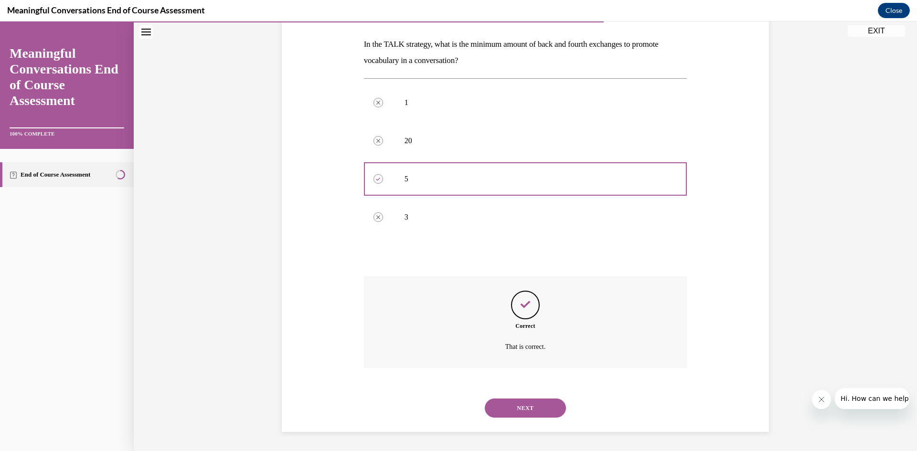
click at [505, 411] on button "NEXT" at bounding box center [525, 408] width 81 height 19
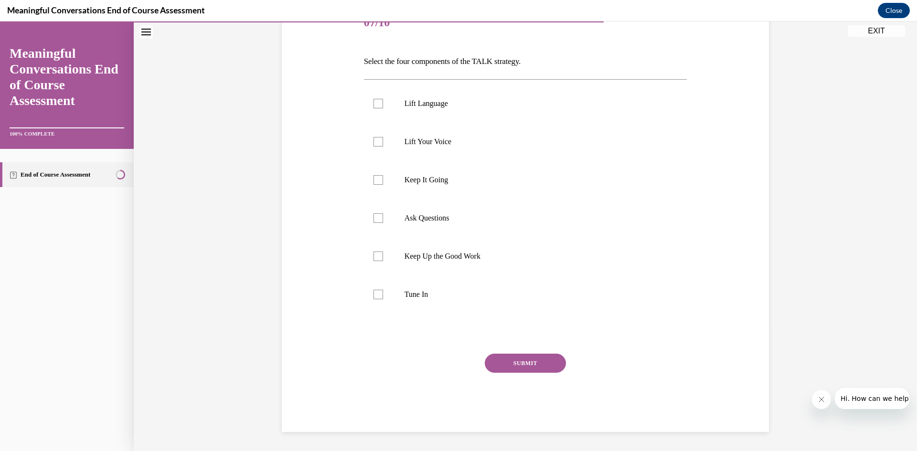
scroll to position [107, 0]
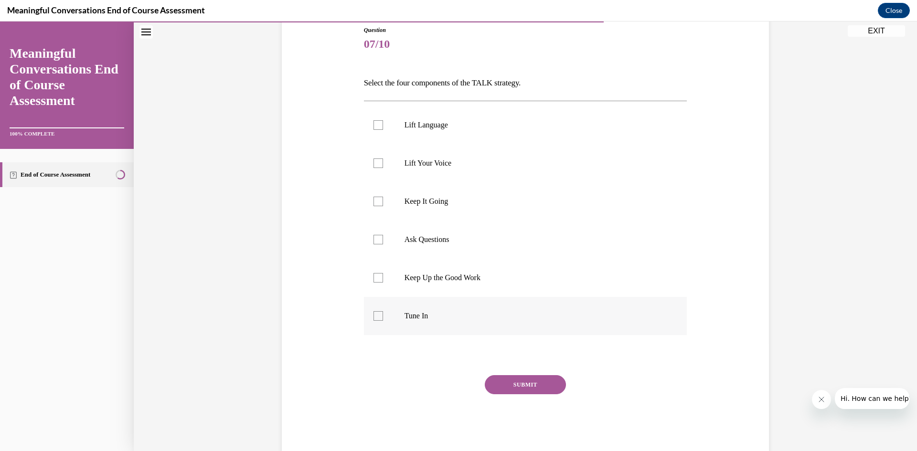
click at [414, 306] on label "Tune In" at bounding box center [525, 316] width 323 height 38
click at [383, 311] on input "Tune In" at bounding box center [378, 316] width 10 height 10
checkbox input "true"
drag, startPoint x: 414, startPoint y: 240, endPoint x: 410, endPoint y: 231, distance: 10.3
click at [410, 231] on label "Ask Questions" at bounding box center [525, 240] width 323 height 38
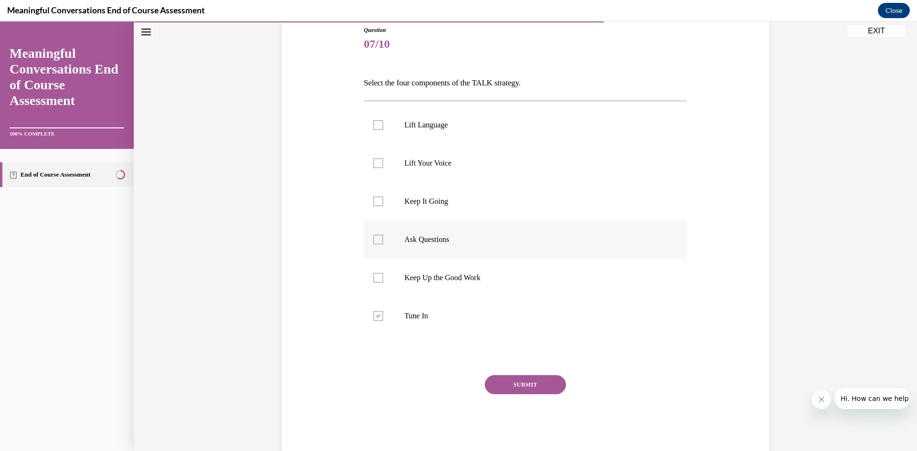
click at [383, 235] on input "Ask Questions" at bounding box center [378, 240] width 10 height 10
checkbox input "true"
click at [404, 197] on p "Keep It Going" at bounding box center [533, 202] width 259 height 10
click at [383, 197] on input "Keep It Going" at bounding box center [378, 202] width 10 height 10
checkbox input "true"
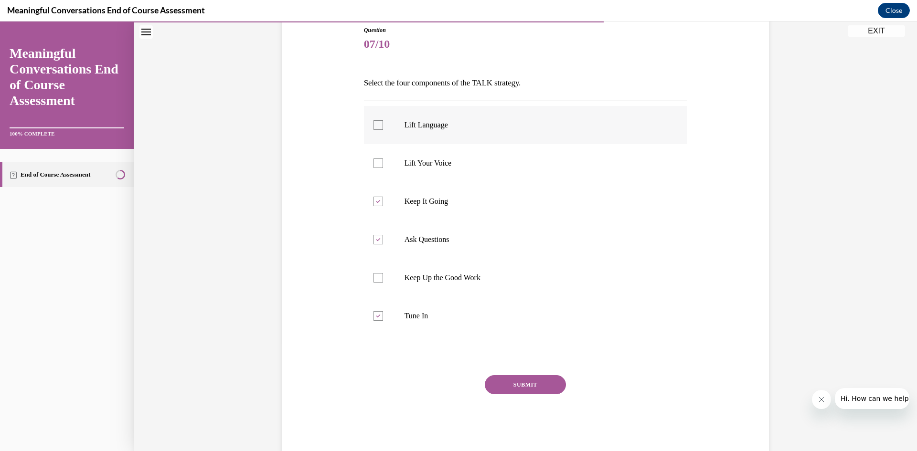
click at [400, 130] on label "Lift Language" at bounding box center [525, 125] width 323 height 38
click at [383, 130] on input "Lift Language" at bounding box center [378, 125] width 10 height 10
checkbox input "true"
click at [516, 383] on button "SUBMIT" at bounding box center [525, 384] width 81 height 19
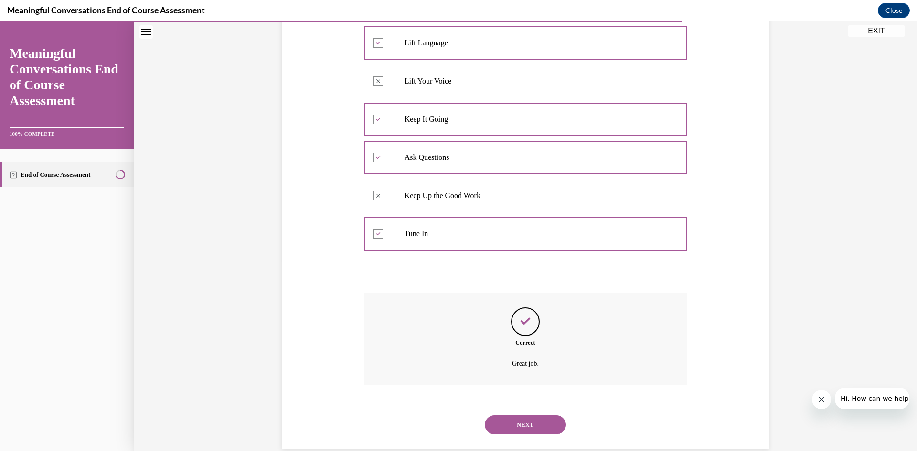
scroll to position [206, 0]
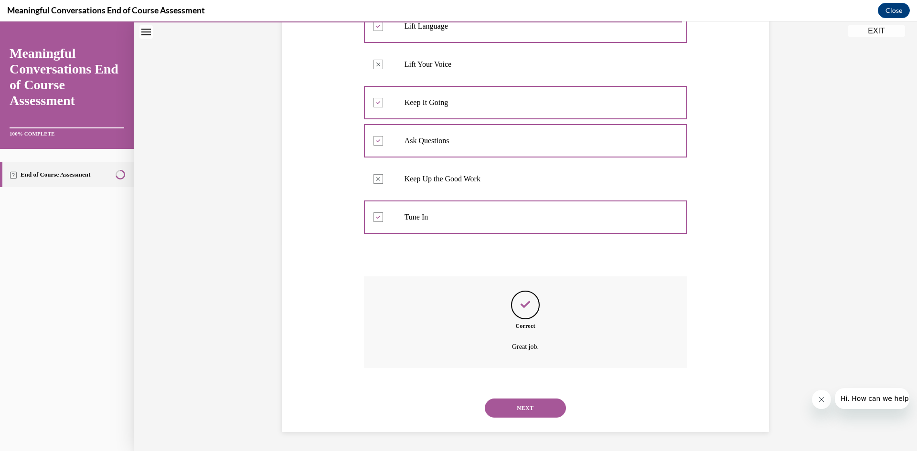
click at [526, 406] on button "NEXT" at bounding box center [525, 408] width 81 height 19
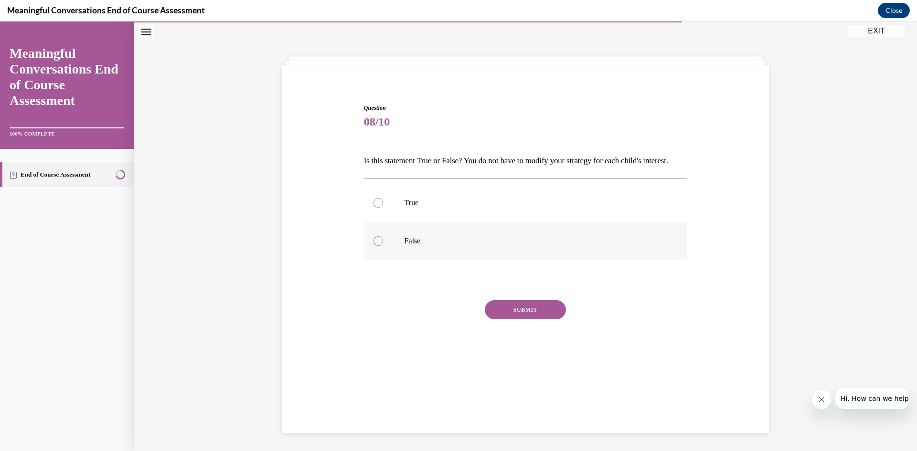
click at [418, 260] on label "False" at bounding box center [525, 241] width 323 height 38
click at [383, 246] on input "False" at bounding box center [378, 241] width 10 height 10
radio input "true"
click at [495, 319] on button "SUBMIT" at bounding box center [525, 309] width 81 height 19
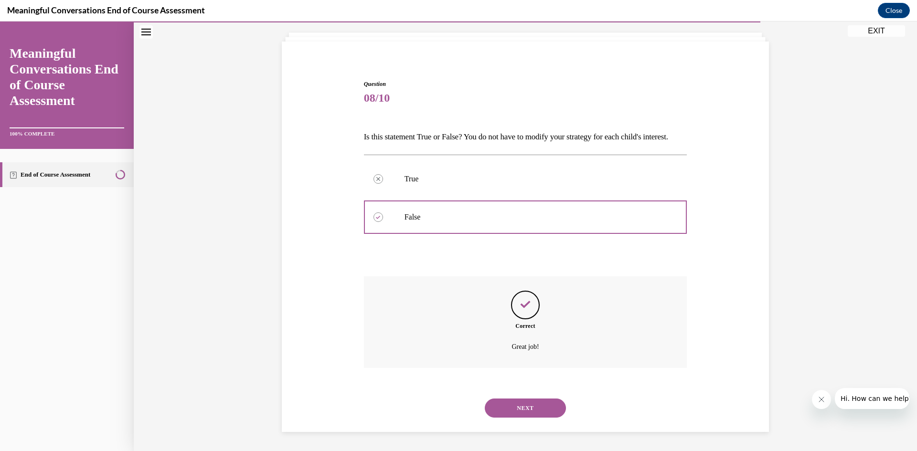
scroll to position [69, 0]
click at [533, 403] on button "NEXT" at bounding box center [525, 408] width 81 height 19
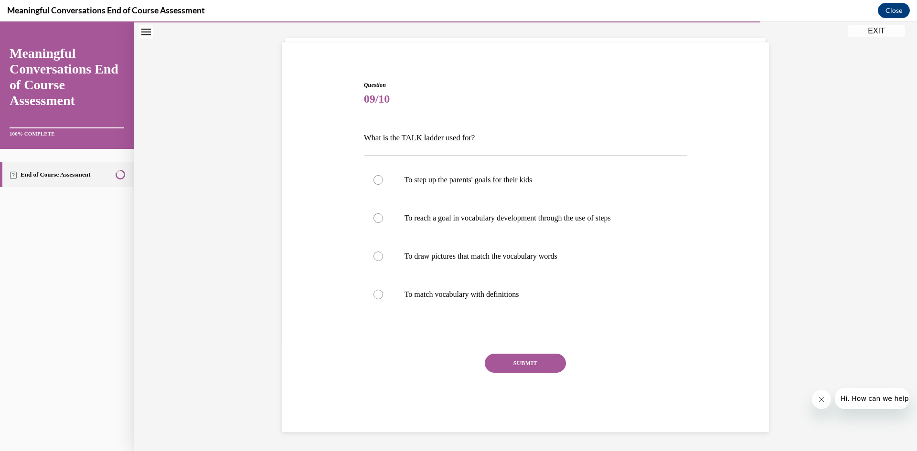
scroll to position [29, 0]
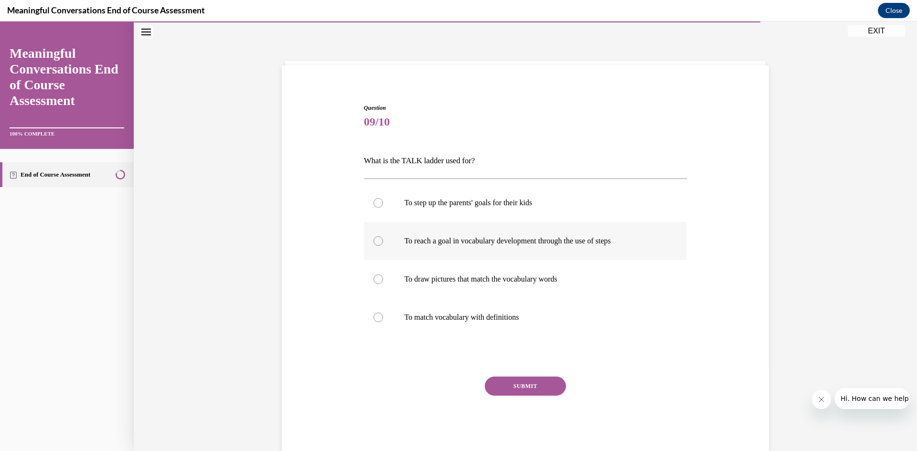
click at [445, 243] on p "To reach a goal in vocabulary development through the use of steps" at bounding box center [533, 241] width 259 height 10
click at [383, 243] on input "To reach a goal in vocabulary development through the use of steps" at bounding box center [378, 241] width 10 height 10
radio input "true"
click at [511, 391] on button "SUBMIT" at bounding box center [525, 386] width 81 height 19
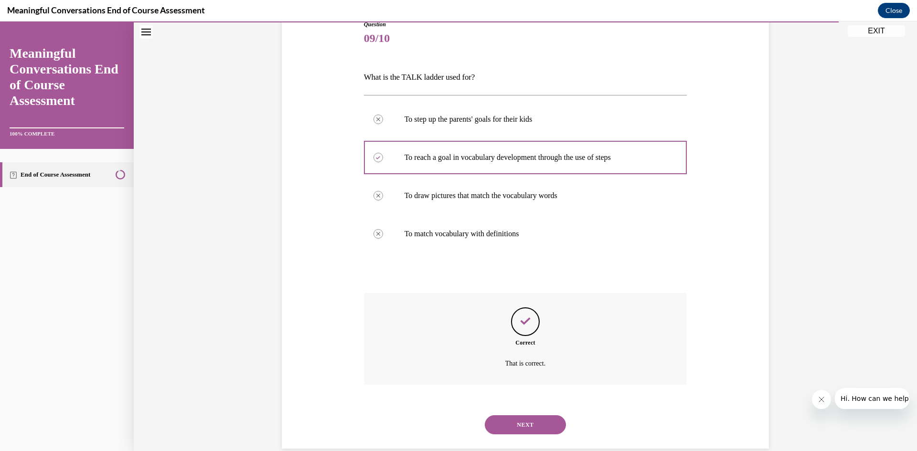
scroll to position [129, 0]
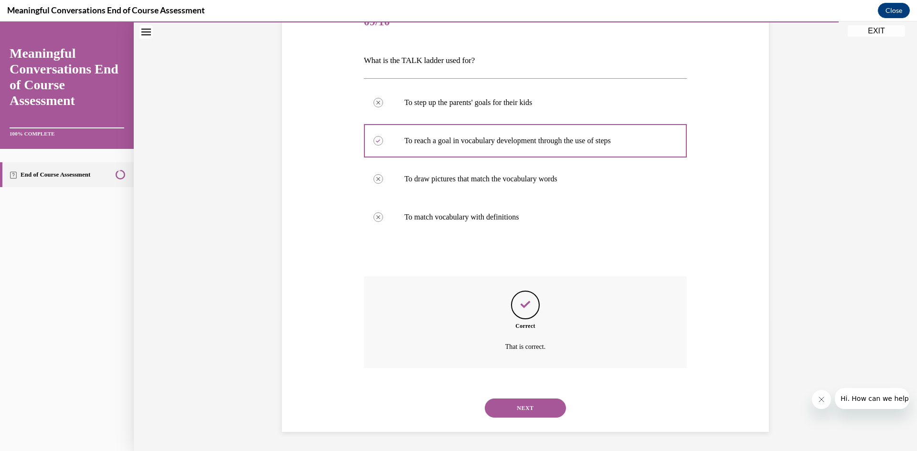
click at [503, 415] on button "NEXT" at bounding box center [525, 408] width 81 height 19
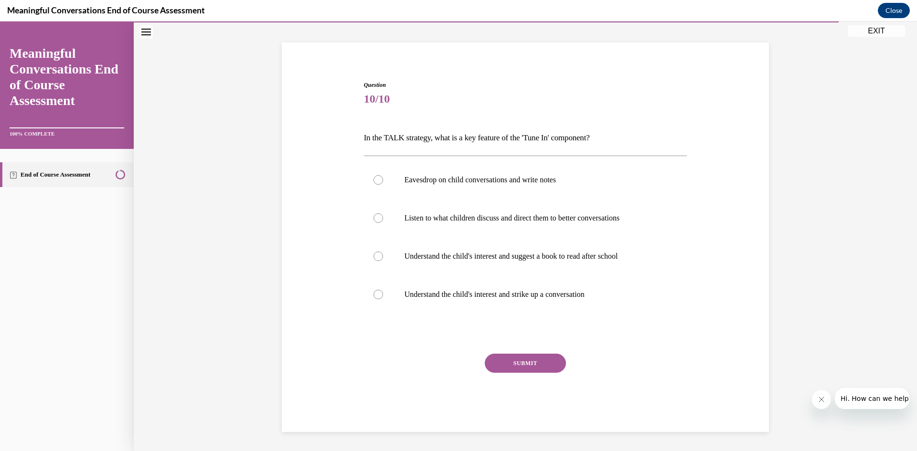
scroll to position [29, 0]
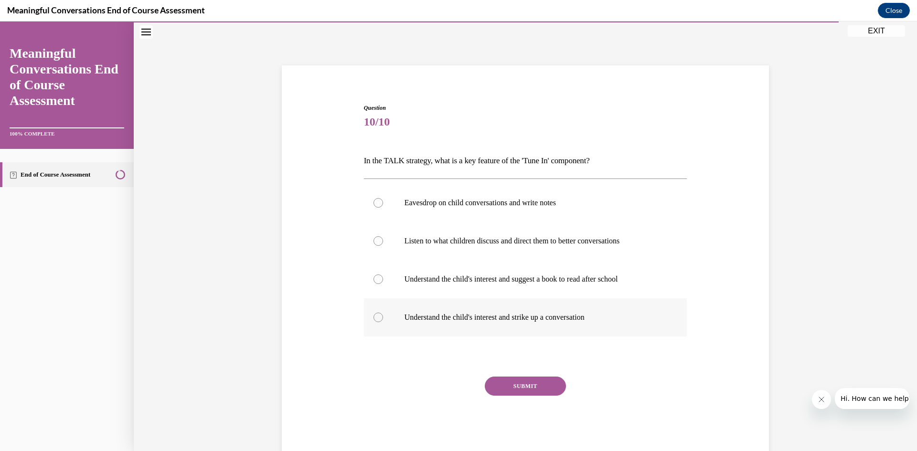
click at [448, 303] on label "Understand the child's interest and strike up a conversation" at bounding box center [525, 317] width 323 height 38
click at [383, 313] on input "Understand the child's interest and strike up a conversation" at bounding box center [378, 318] width 10 height 10
radio input "true"
click at [499, 385] on button "SUBMIT" at bounding box center [525, 386] width 81 height 19
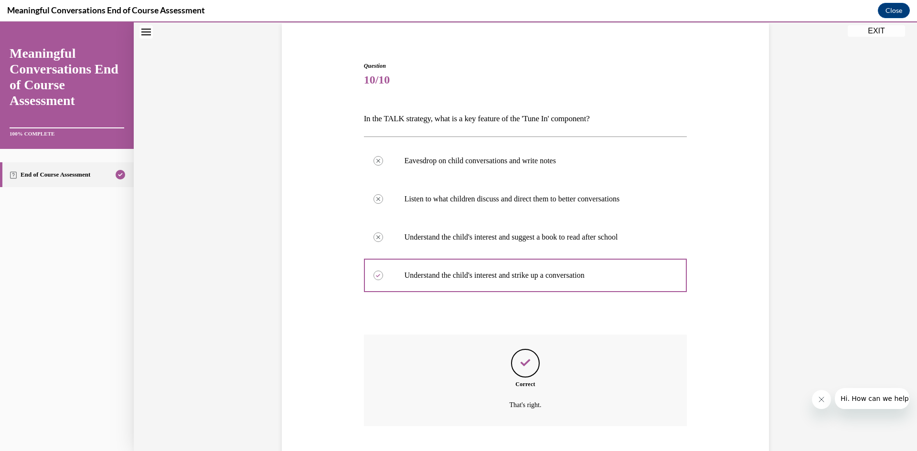
scroll to position [129, 0]
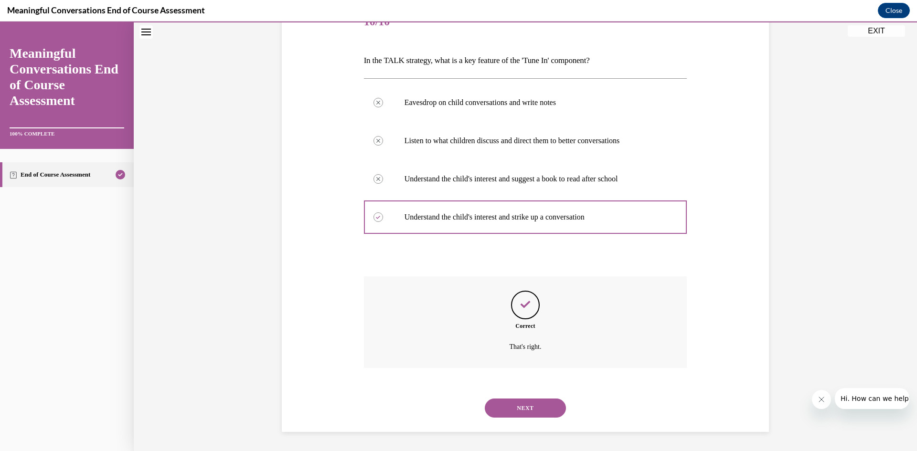
click at [507, 400] on button "NEXT" at bounding box center [525, 408] width 81 height 19
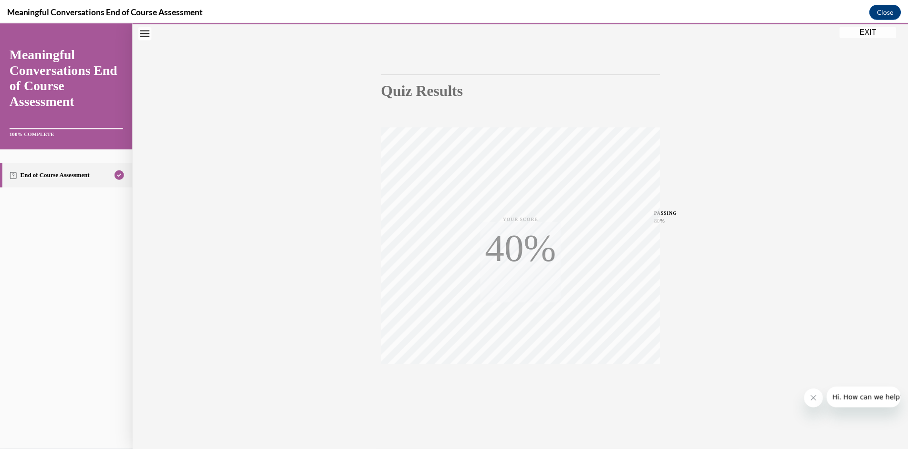
scroll to position [60, 0]
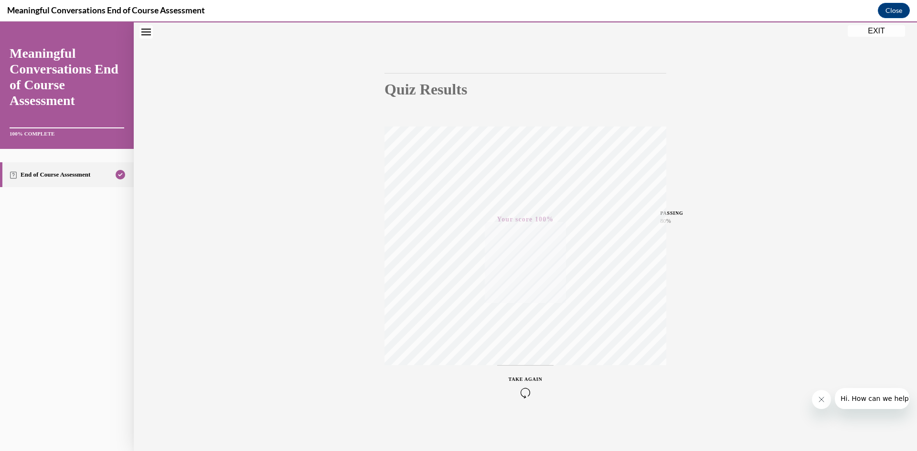
click at [874, 33] on button "EXIT" at bounding box center [875, 30] width 57 height 11
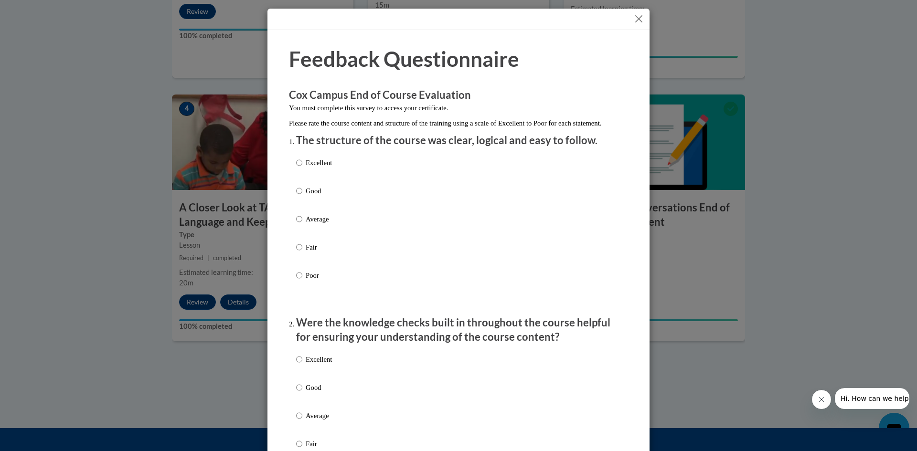
click at [633, 20] on button "Close" at bounding box center [639, 19] width 12 height 12
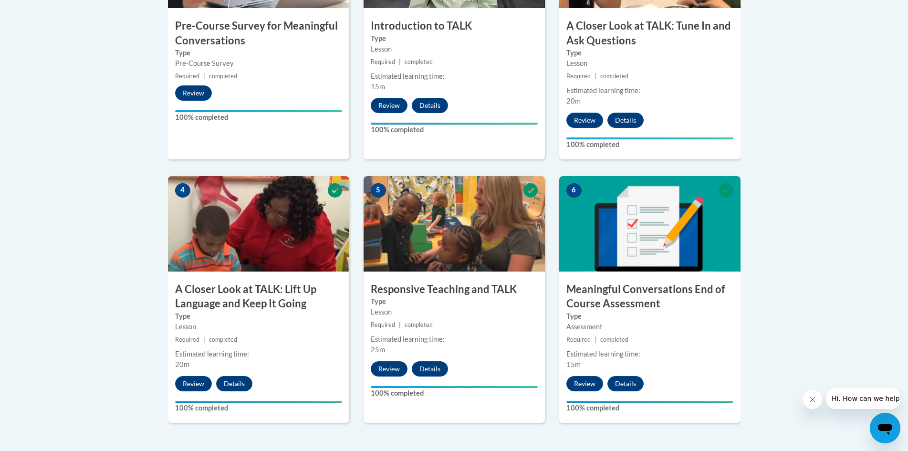
scroll to position [408, 0]
click at [631, 379] on button "Details" at bounding box center [626, 384] width 36 height 15
click at [620, 383] on button "Details" at bounding box center [626, 384] width 36 height 15
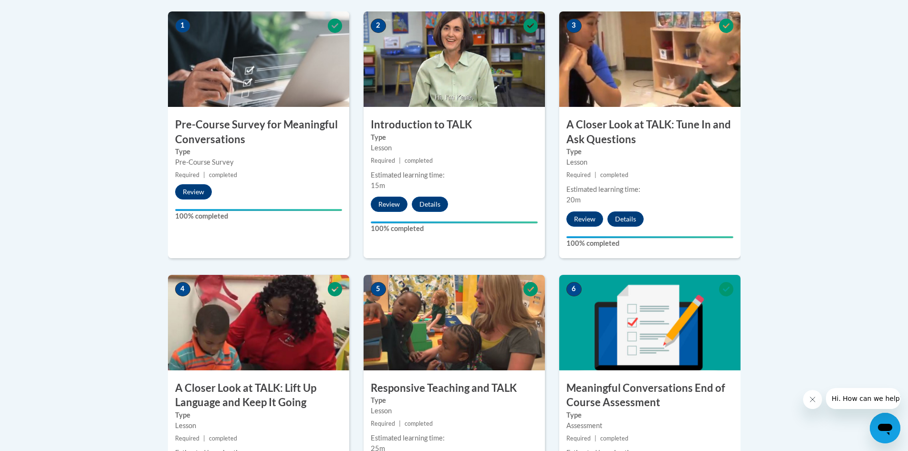
scroll to position [0, 0]
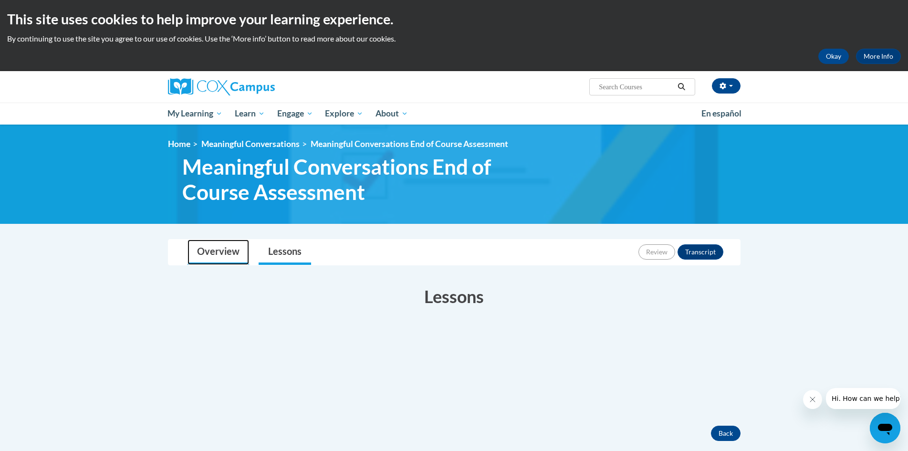
click at [228, 251] on link "Overview" at bounding box center [219, 252] width 62 height 25
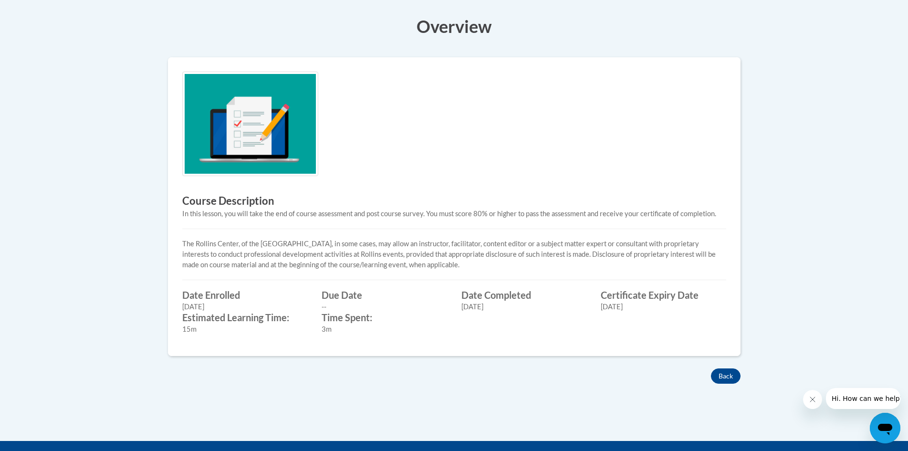
scroll to position [271, 0]
click at [649, 298] on label "Certificate Expiry Date" at bounding box center [664, 294] width 126 height 11
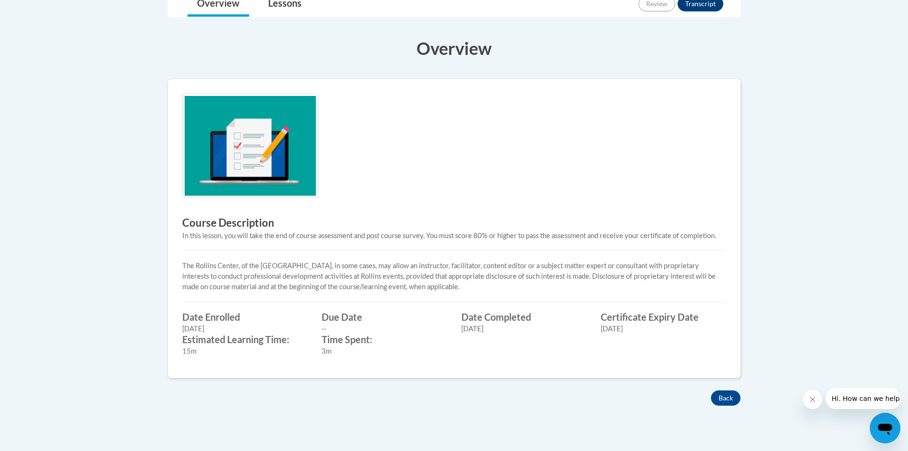
scroll to position [248, 0]
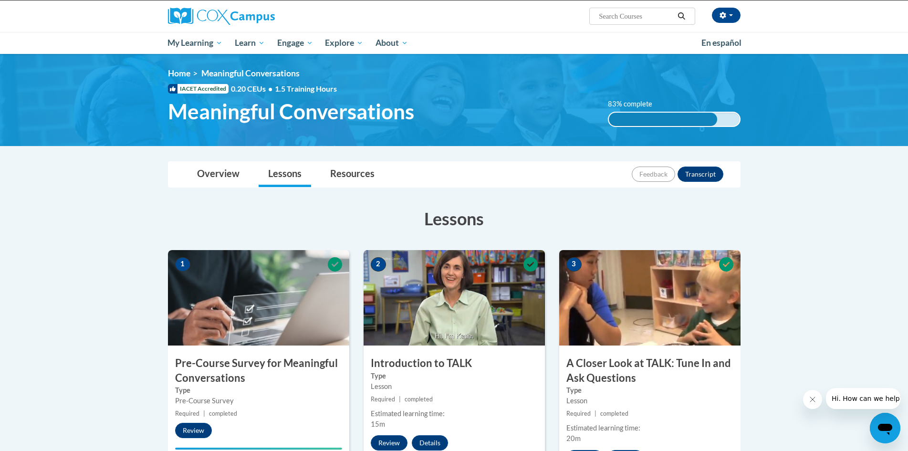
scroll to position [71, 0]
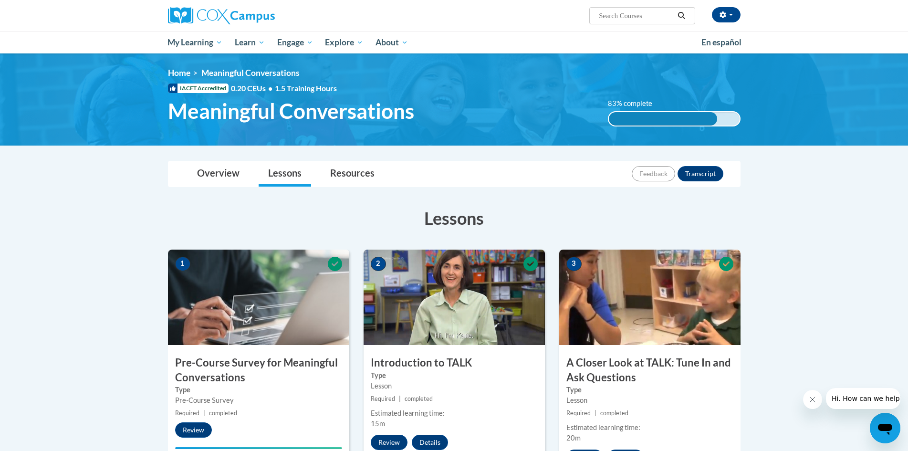
click at [718, 116] on div "83% complete 0.001%" at bounding box center [674, 118] width 133 height 15
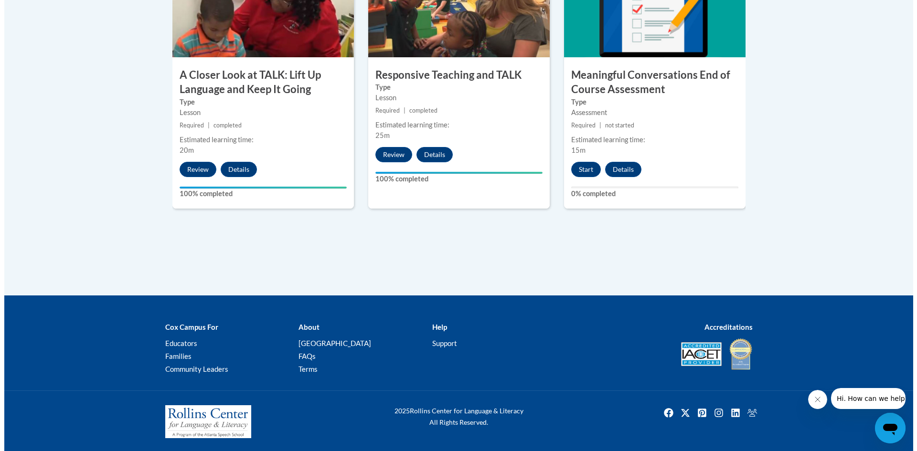
scroll to position [624, 0]
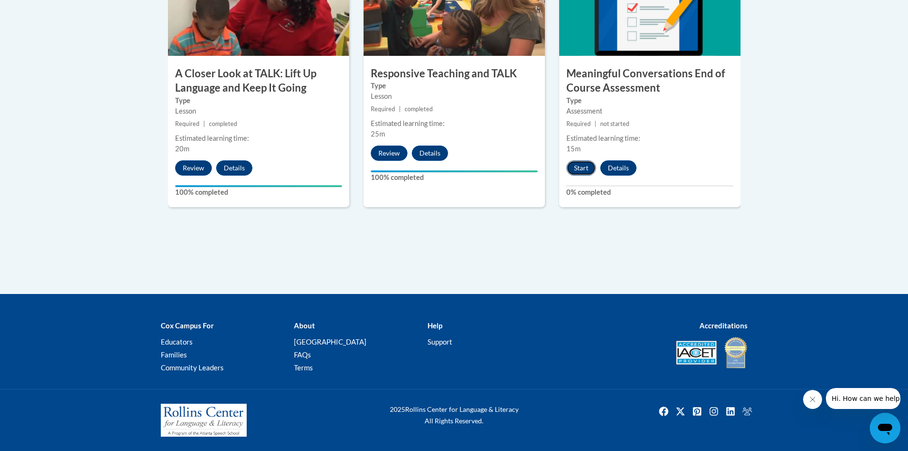
click at [585, 163] on button "Start" at bounding box center [582, 167] width 30 height 15
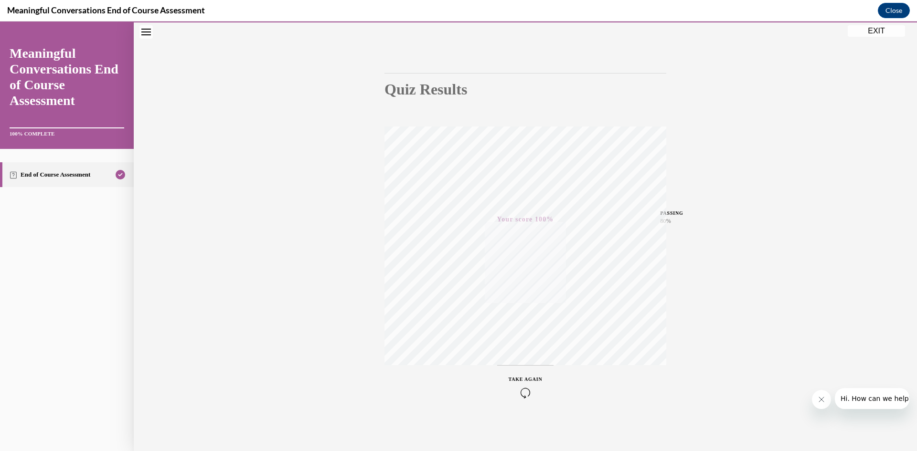
scroll to position [0, 0]
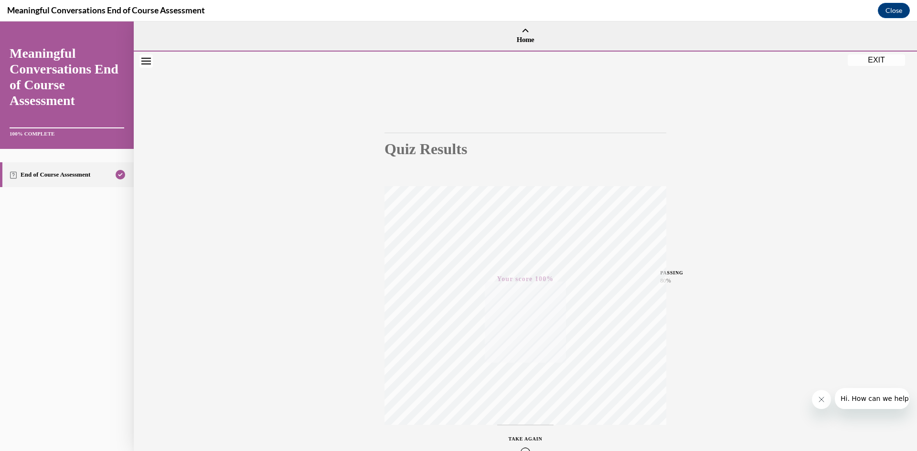
click at [866, 63] on button "EXIT" at bounding box center [875, 59] width 57 height 11
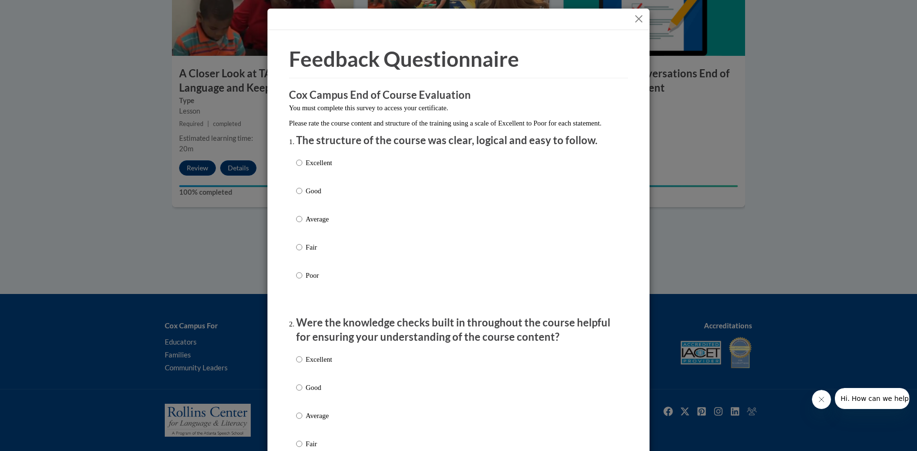
click at [306, 208] on label "Good" at bounding box center [314, 199] width 36 height 26
click at [302, 196] on input "Good" at bounding box center [299, 191] width 6 height 11
radio input "true"
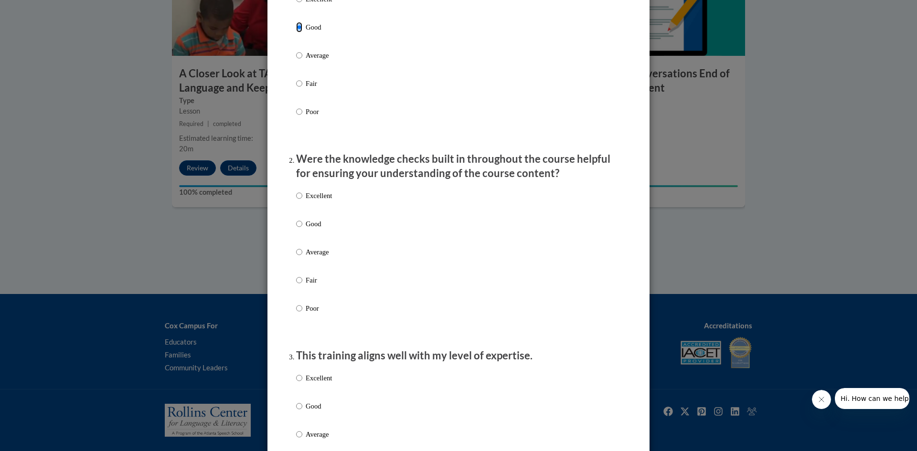
scroll to position [169, 0]
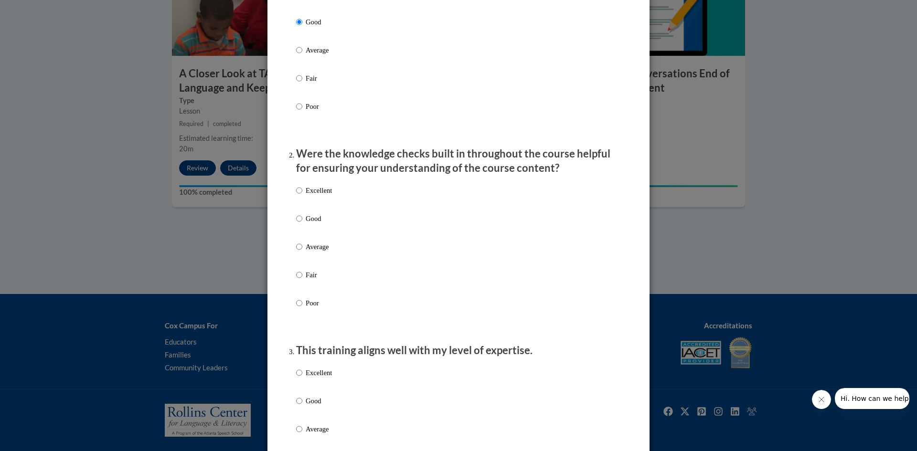
click at [306, 234] on label "Good" at bounding box center [314, 226] width 36 height 26
click at [302, 224] on input "Good" at bounding box center [299, 218] width 6 height 11
radio input "true"
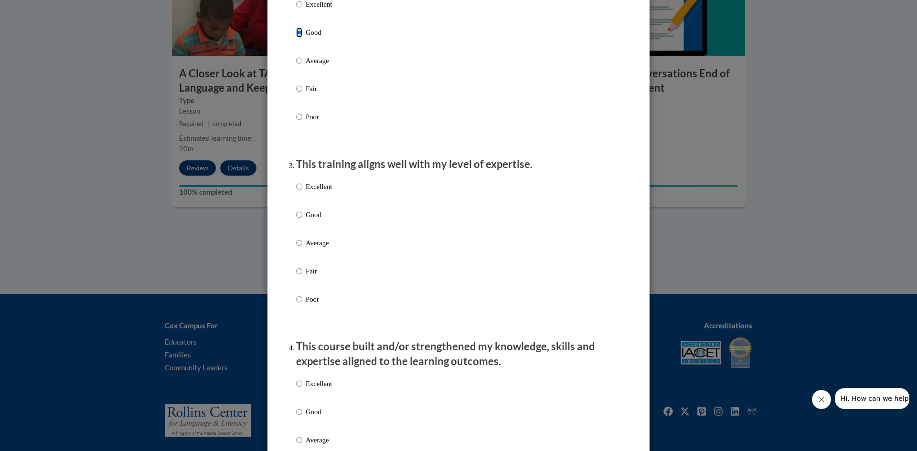
scroll to position [390, 0]
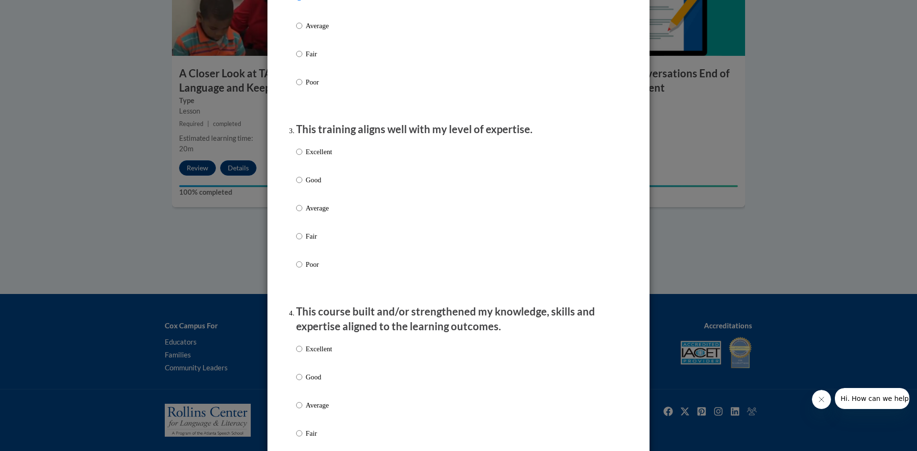
click at [306, 185] on p "Good" at bounding box center [319, 180] width 26 height 11
click at [302, 185] on input "Good" at bounding box center [299, 180] width 6 height 11
radio input "true"
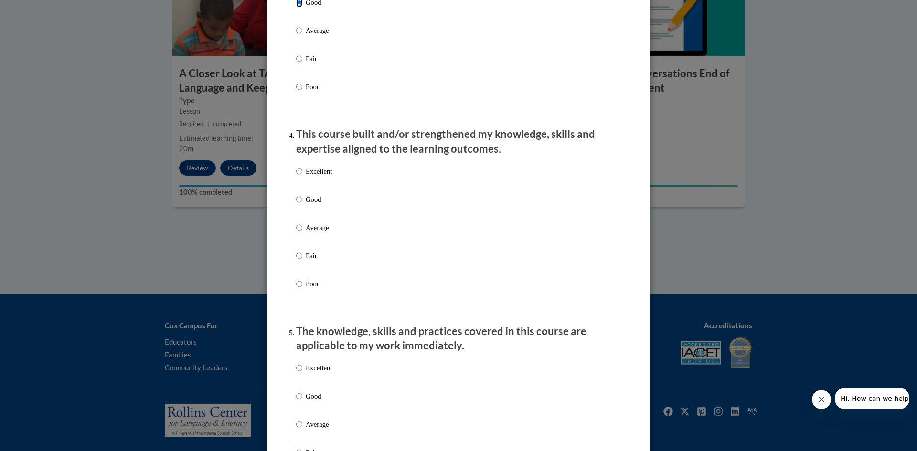
scroll to position [585, 0]
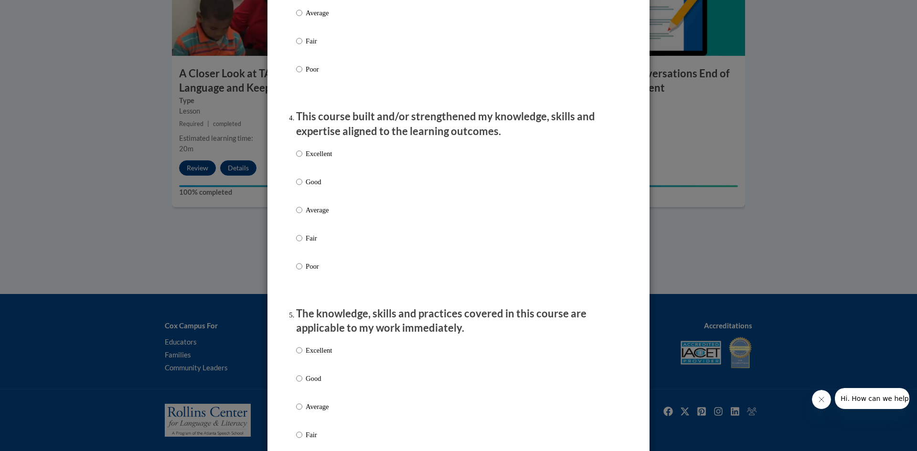
click at [306, 187] on p "Good" at bounding box center [319, 182] width 26 height 11
click at [302, 187] on input "Good" at bounding box center [299, 182] width 6 height 11
radio input "true"
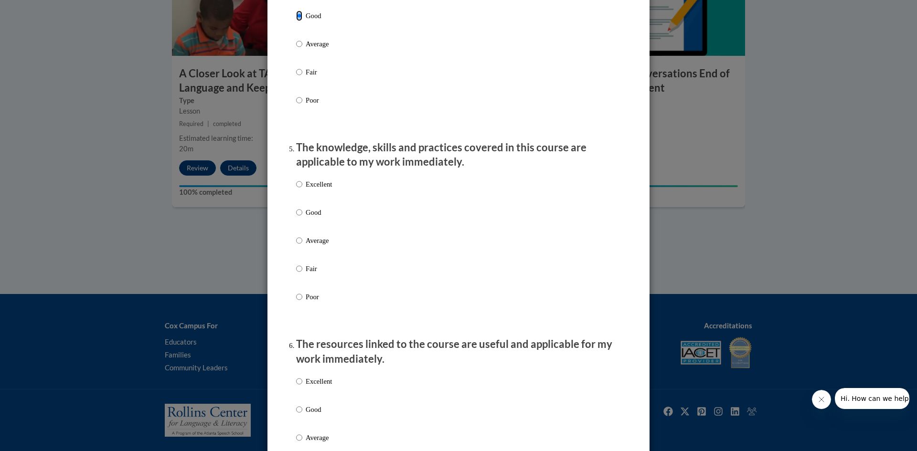
scroll to position [757, 0]
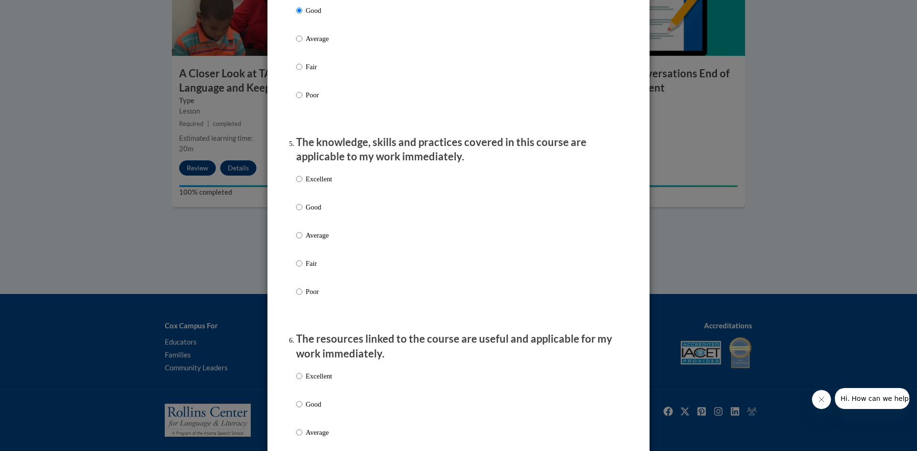
click at [306, 211] on p "Good" at bounding box center [319, 207] width 26 height 11
click at [302, 211] on input "Good" at bounding box center [299, 207] width 6 height 11
radio input "true"
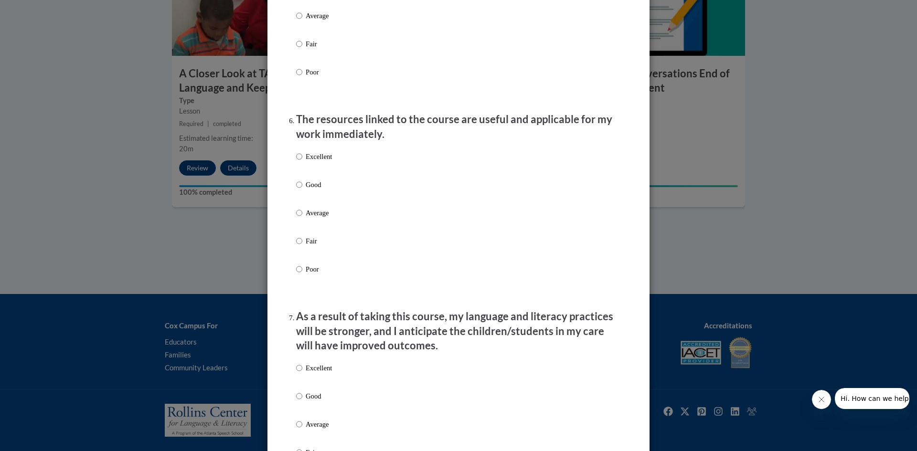
scroll to position [977, 0]
click at [316, 190] on p "Good" at bounding box center [319, 184] width 26 height 11
click at [302, 190] on input "Good" at bounding box center [299, 184] width 6 height 11
radio input "true"
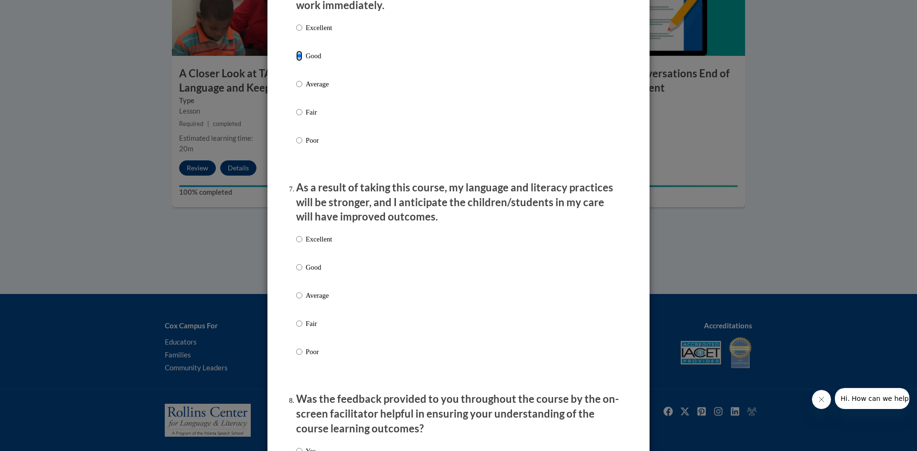
scroll to position [1124, 0]
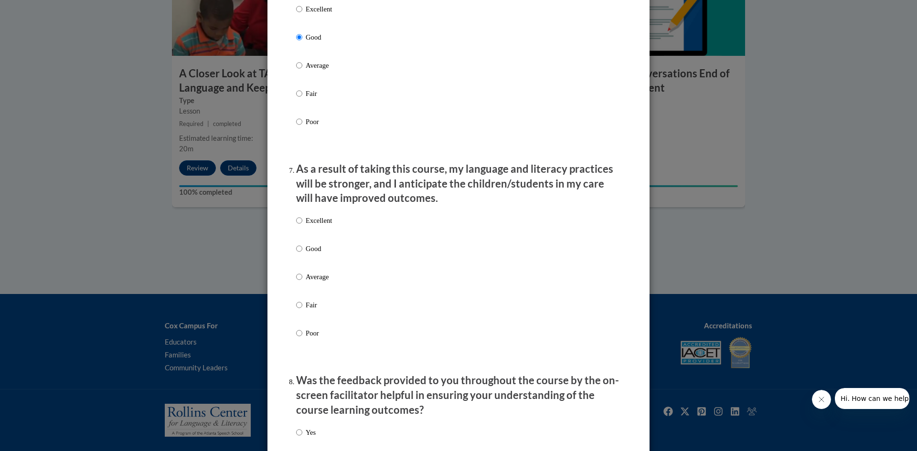
click at [317, 254] on p "Good" at bounding box center [319, 248] width 26 height 11
click at [302, 254] on input "Good" at bounding box center [299, 248] width 6 height 11
radio input "true"
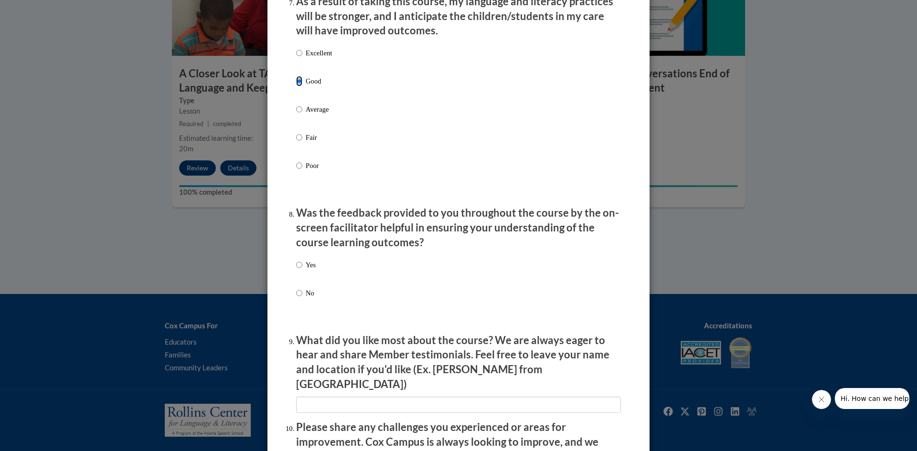
scroll to position [1350, 0]
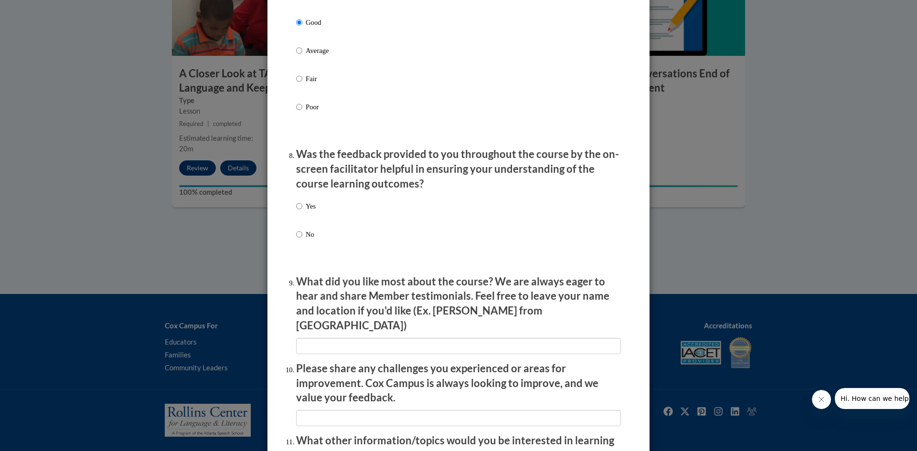
click at [308, 211] on p "Yes" at bounding box center [311, 206] width 10 height 11
click at [302, 211] on input "Yes" at bounding box center [299, 206] width 6 height 11
radio input "true"
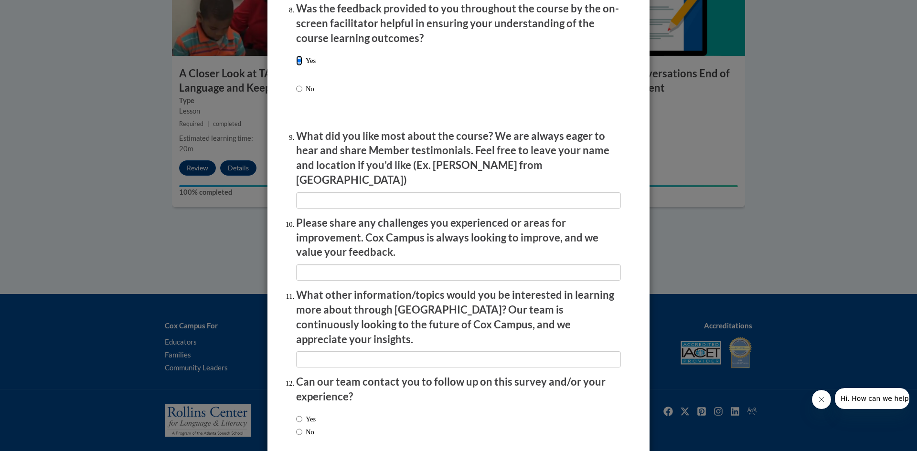
scroll to position [1496, 0]
click at [342, 198] on input "textbox" at bounding box center [458, 200] width 325 height 16
type input "it is all put together nicely"
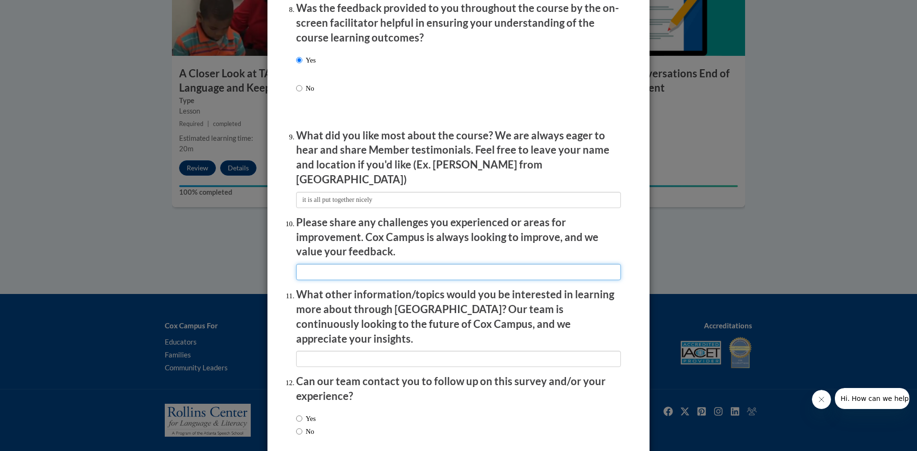
click at [361, 264] on input "textbox" at bounding box center [458, 272] width 325 height 16
type input "no challenges"
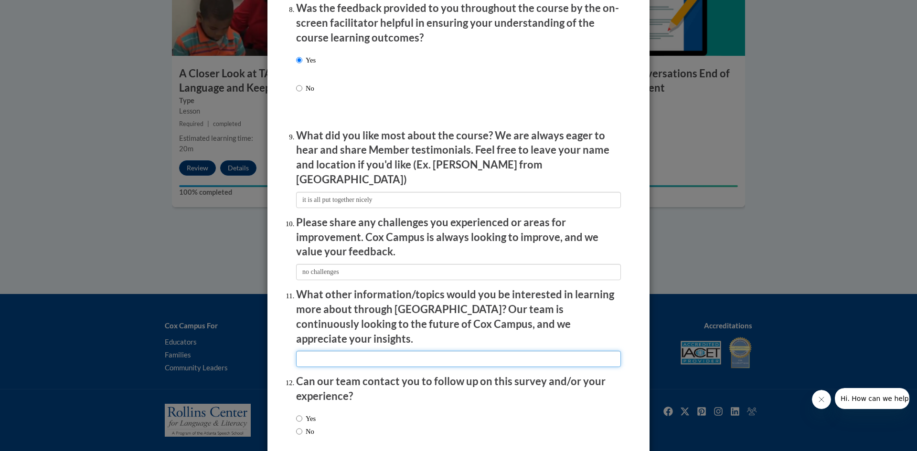
click at [366, 351] on input "textbox" at bounding box center [458, 359] width 325 height 16
type input "keep what you have"
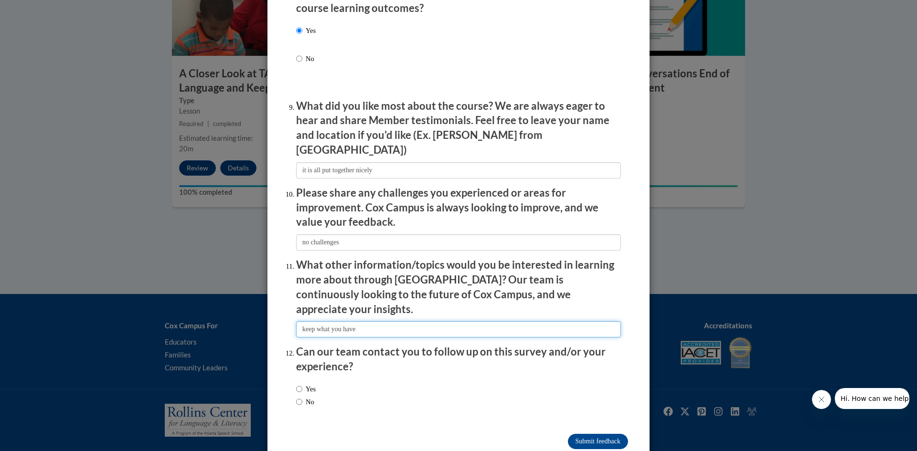
scroll to position [1532, 0]
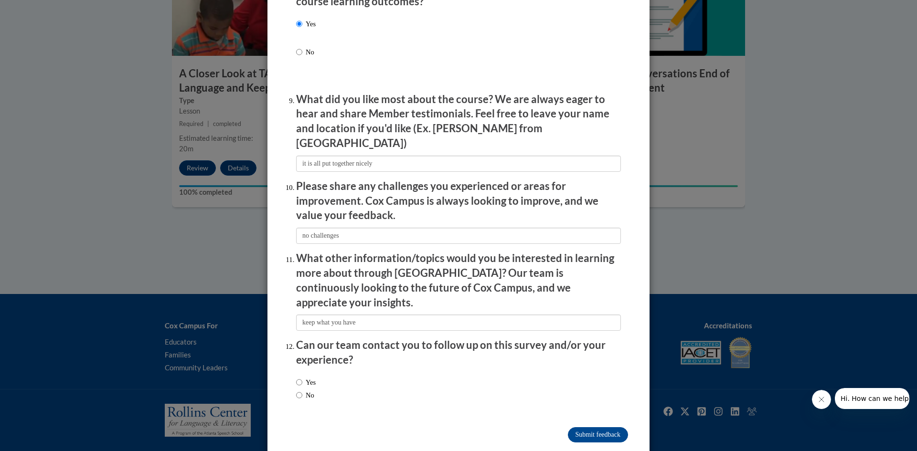
click at [301, 390] on label "No" at bounding box center [305, 395] width 18 height 11
click at [301, 390] on input "No" at bounding box center [299, 395] width 6 height 11
radio input "true"
click at [572, 427] on input "Submit feedback" at bounding box center [598, 434] width 60 height 15
